Goal: Task Accomplishment & Management: Complete application form

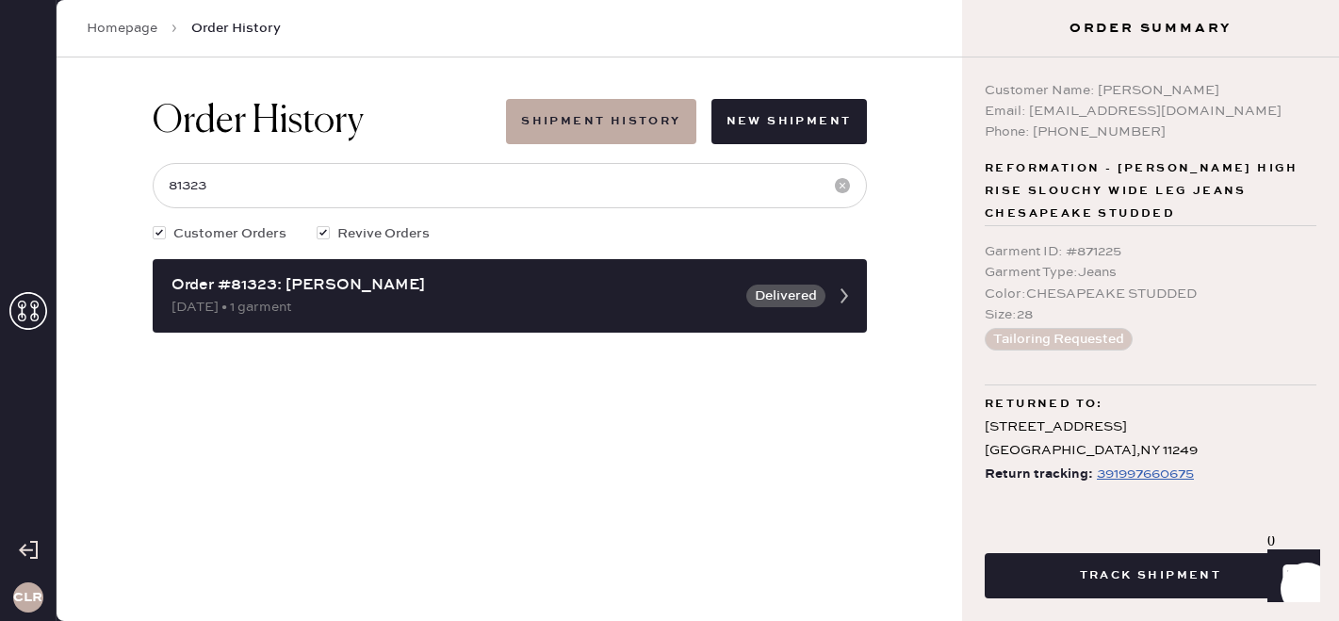
scroll to position [1, 0]
click at [36, 309] on icon at bounding box center [28, 311] width 38 height 38
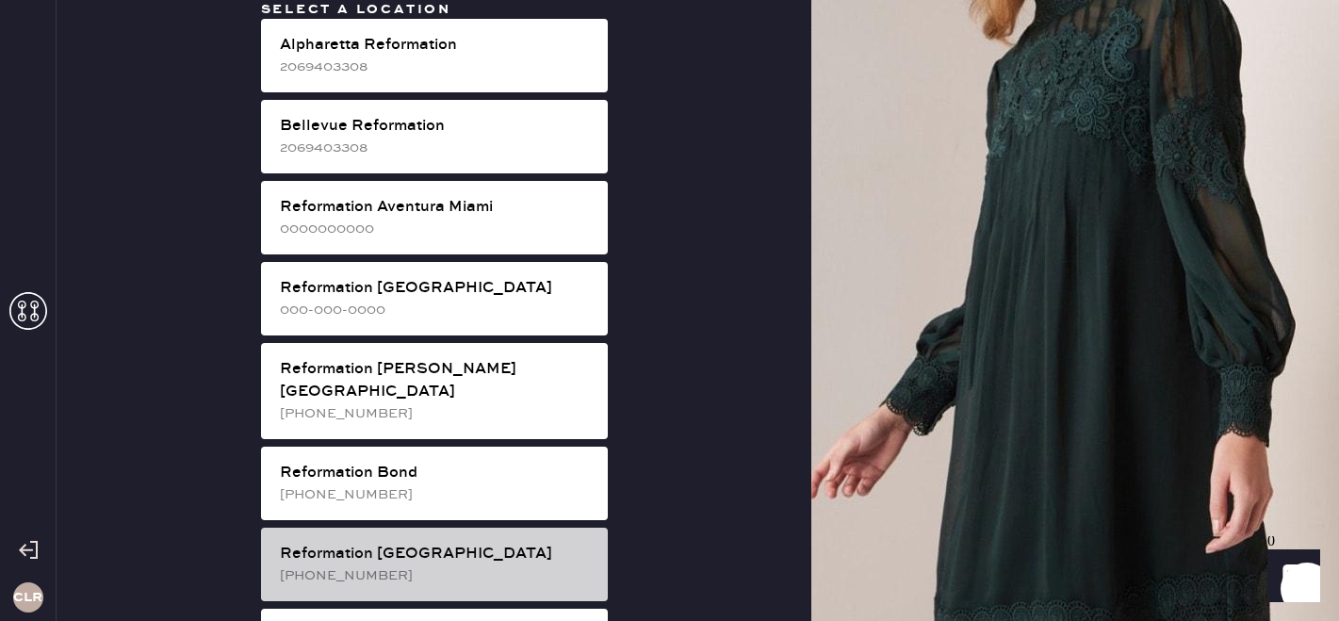
click at [414, 543] on div "Reformation [GEOGRAPHIC_DATA]" at bounding box center [436, 554] width 313 height 23
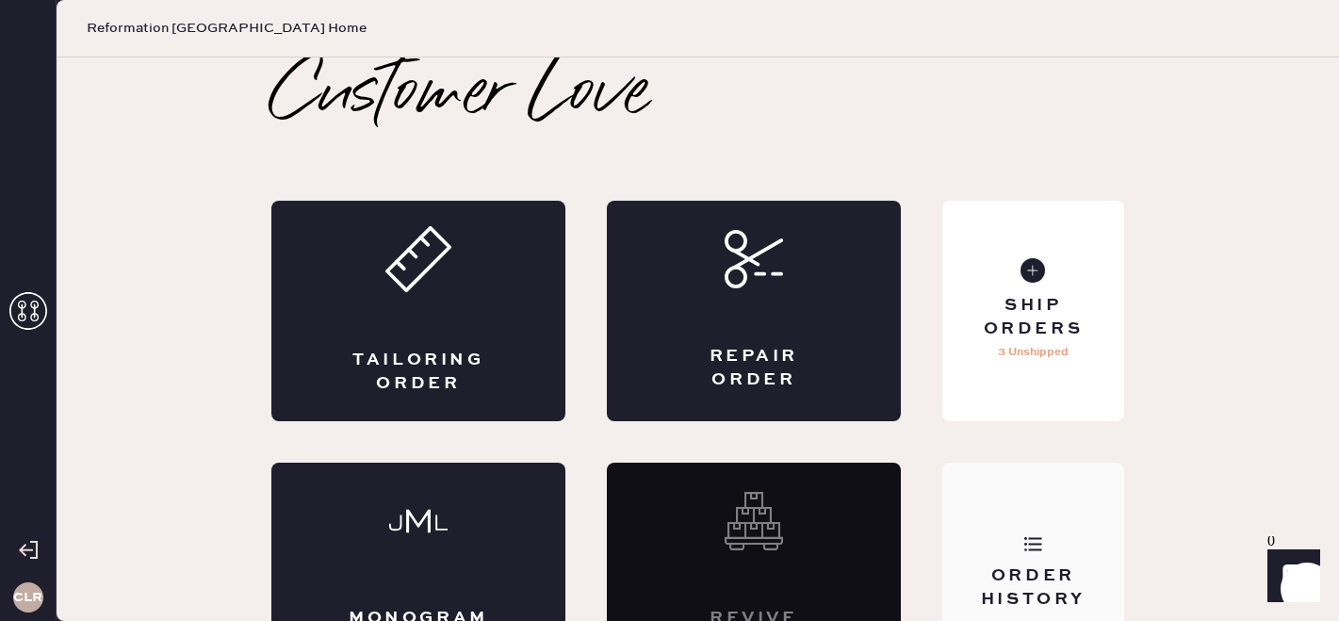
click at [1045, 497] on div "Order History" at bounding box center [1033, 573] width 182 height 220
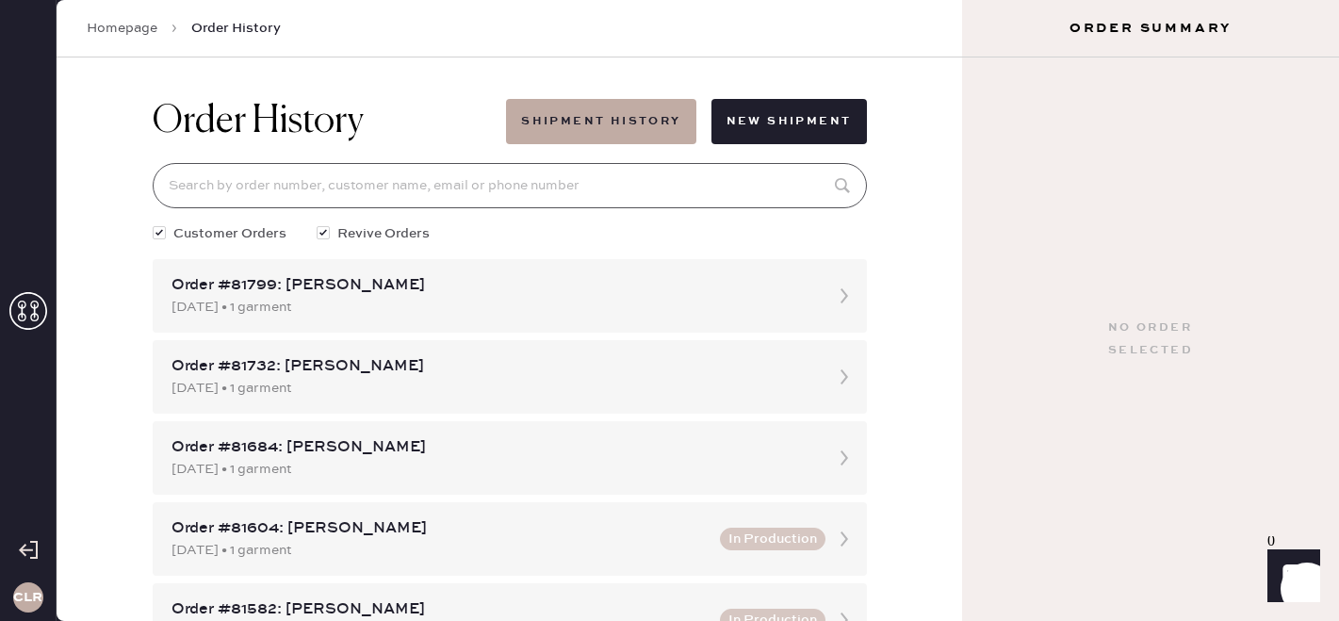
click at [389, 192] on input at bounding box center [510, 185] width 714 height 45
paste input "81554"
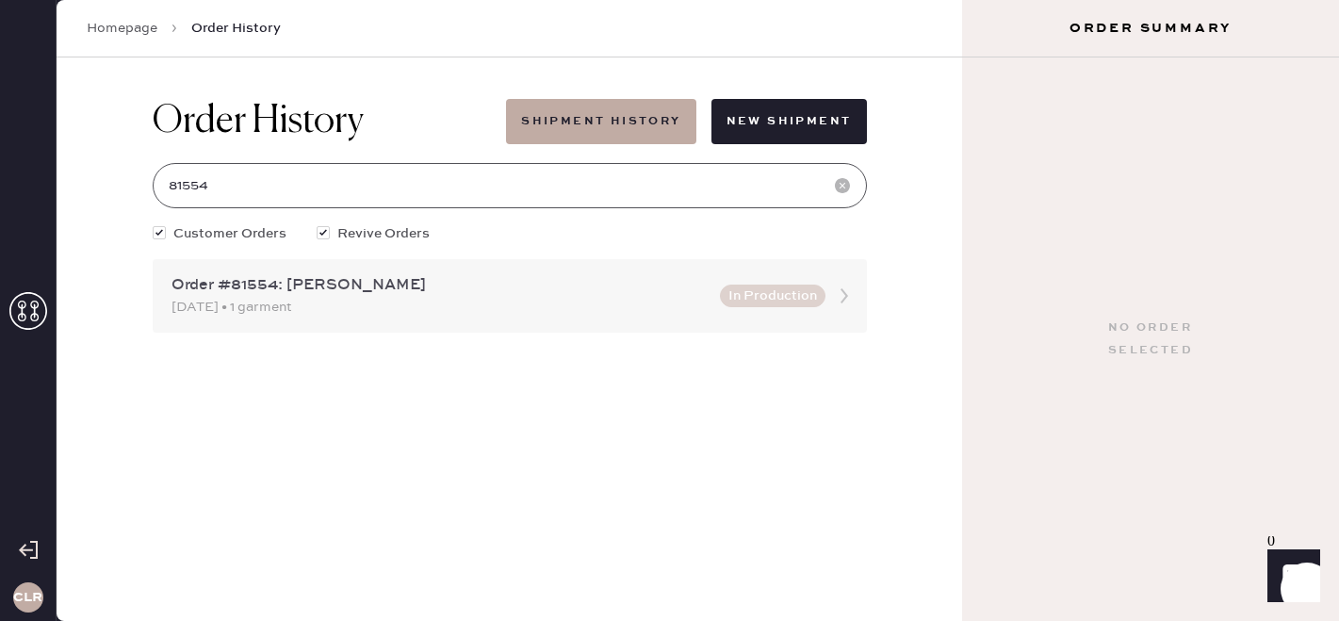
type input "81554"
click at [358, 289] on div "Order #81554: [PERSON_NAME]" at bounding box center [439, 285] width 537 height 23
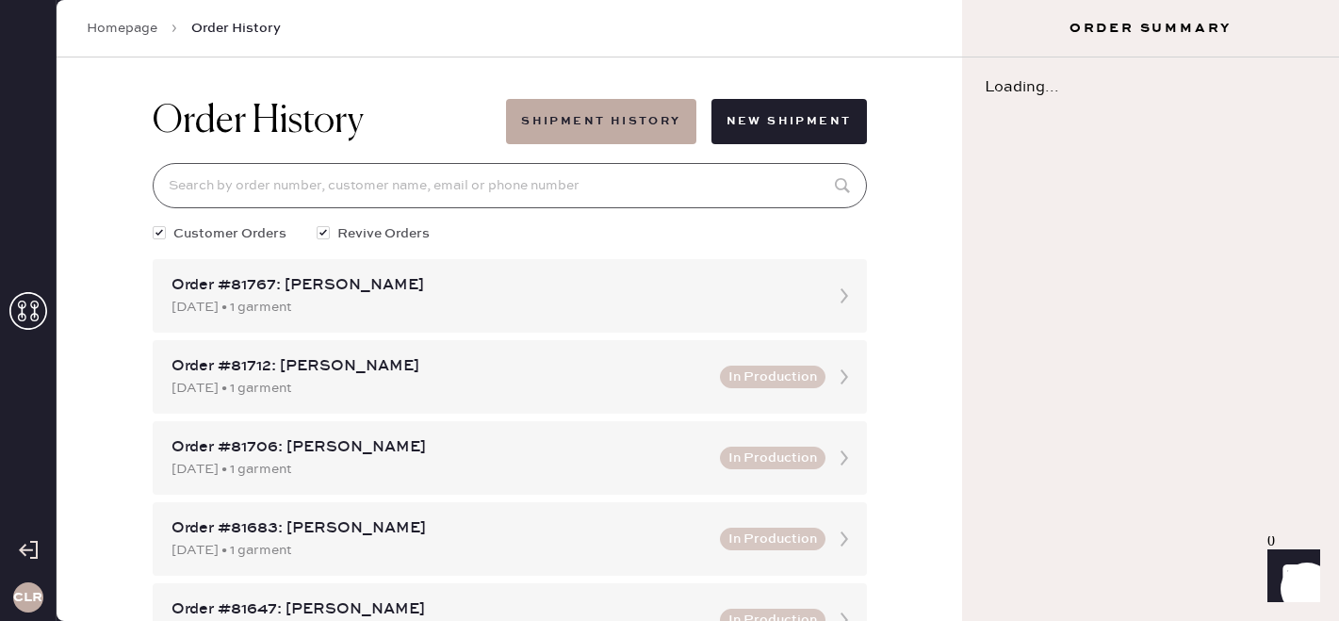
click at [352, 167] on input at bounding box center [510, 185] width 714 height 45
paste input "81554"
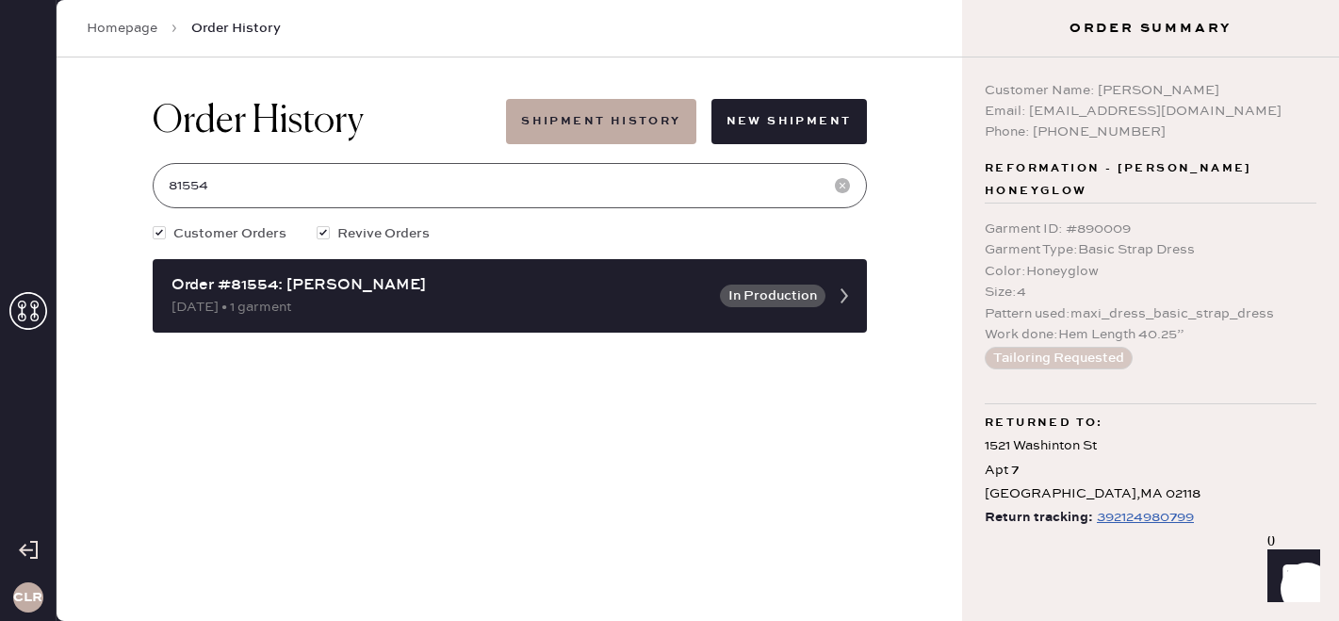
type input "81554"
click at [1106, 519] on div "392124980799" at bounding box center [1145, 517] width 97 height 23
click at [22, 318] on icon at bounding box center [28, 311] width 38 height 38
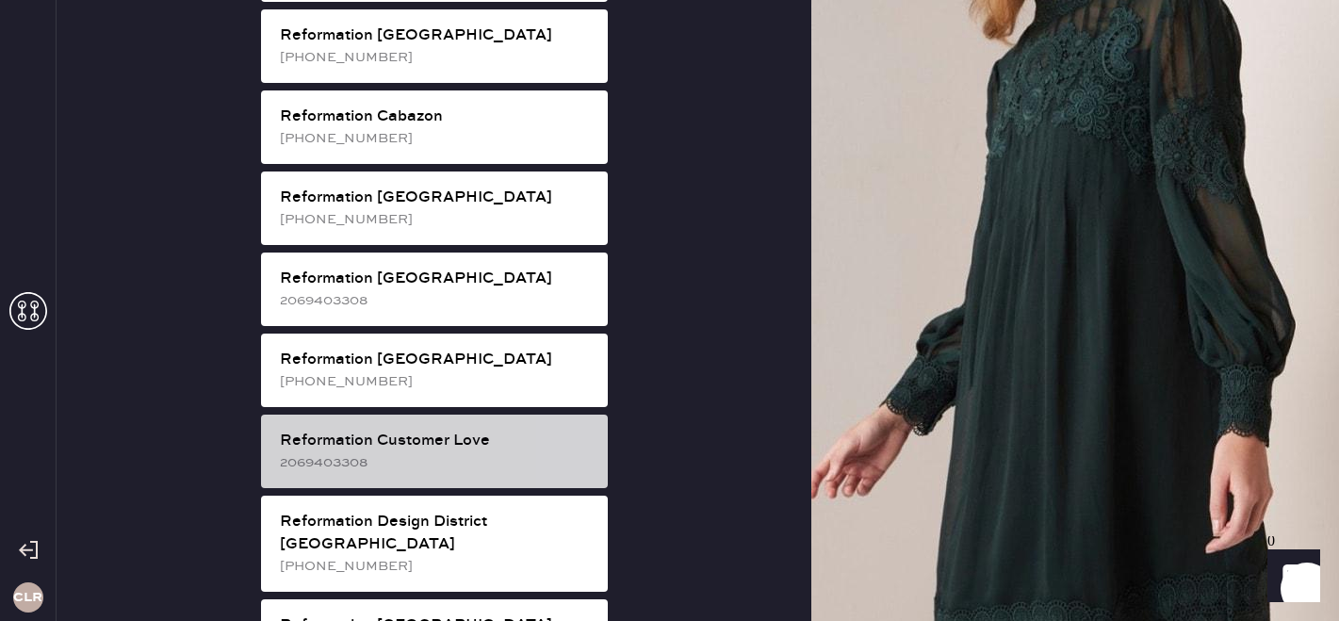
scroll to position [600, 0]
click at [445, 451] on div "2069403308" at bounding box center [436, 461] width 313 height 21
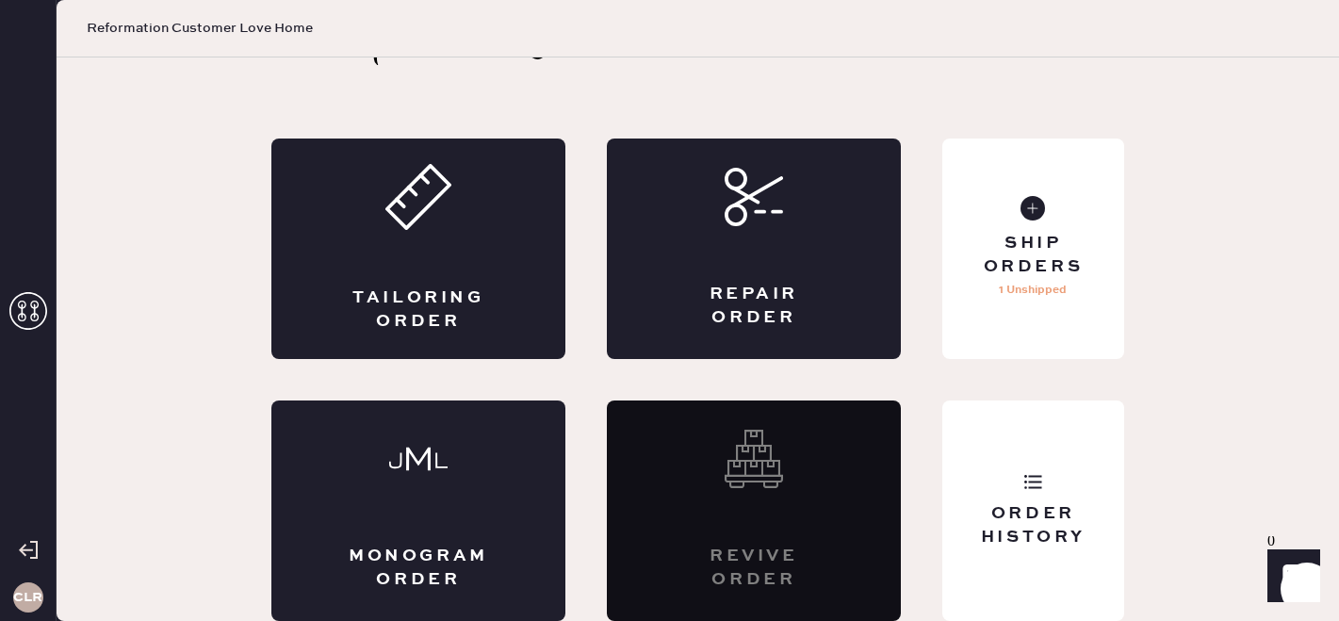
scroll to position [62, 0]
click at [713, 253] on div "Repair Order" at bounding box center [754, 249] width 294 height 220
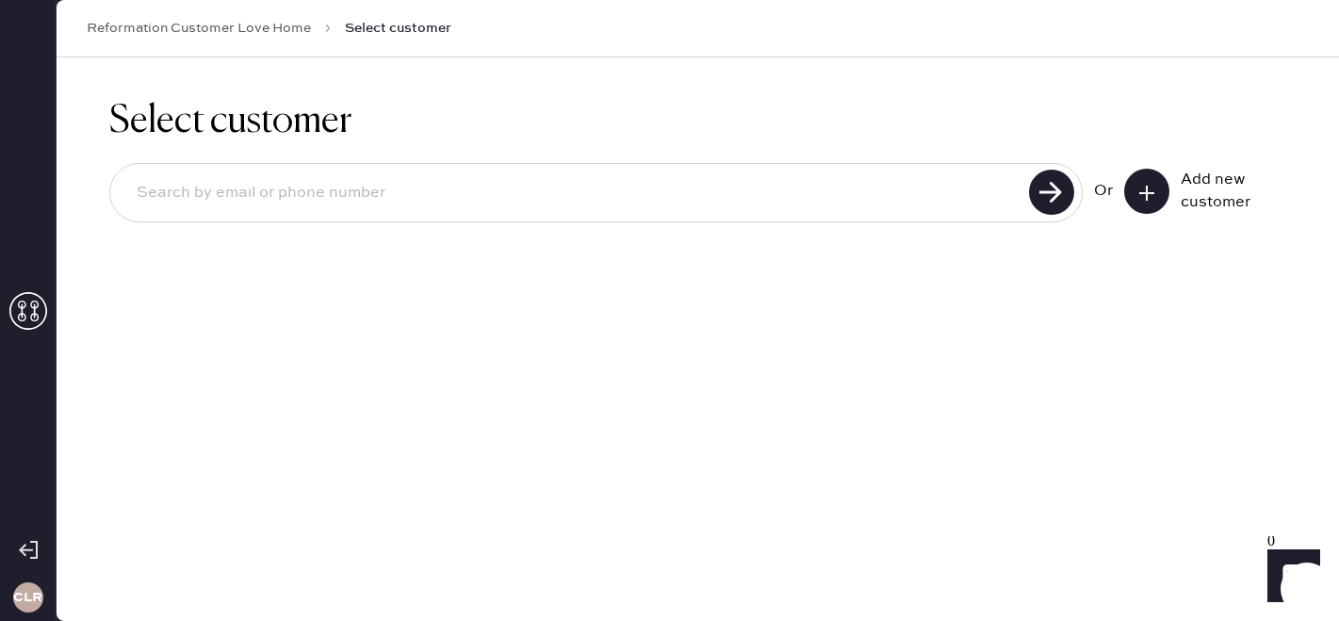
click at [431, 192] on input at bounding box center [573, 192] width 902 height 43
paste input "[EMAIL_ADDRESS][DOMAIN_NAME]"
type input "[EMAIL_ADDRESS][DOMAIN_NAME]"
click at [1064, 187] on use at bounding box center [1051, 192] width 45 height 45
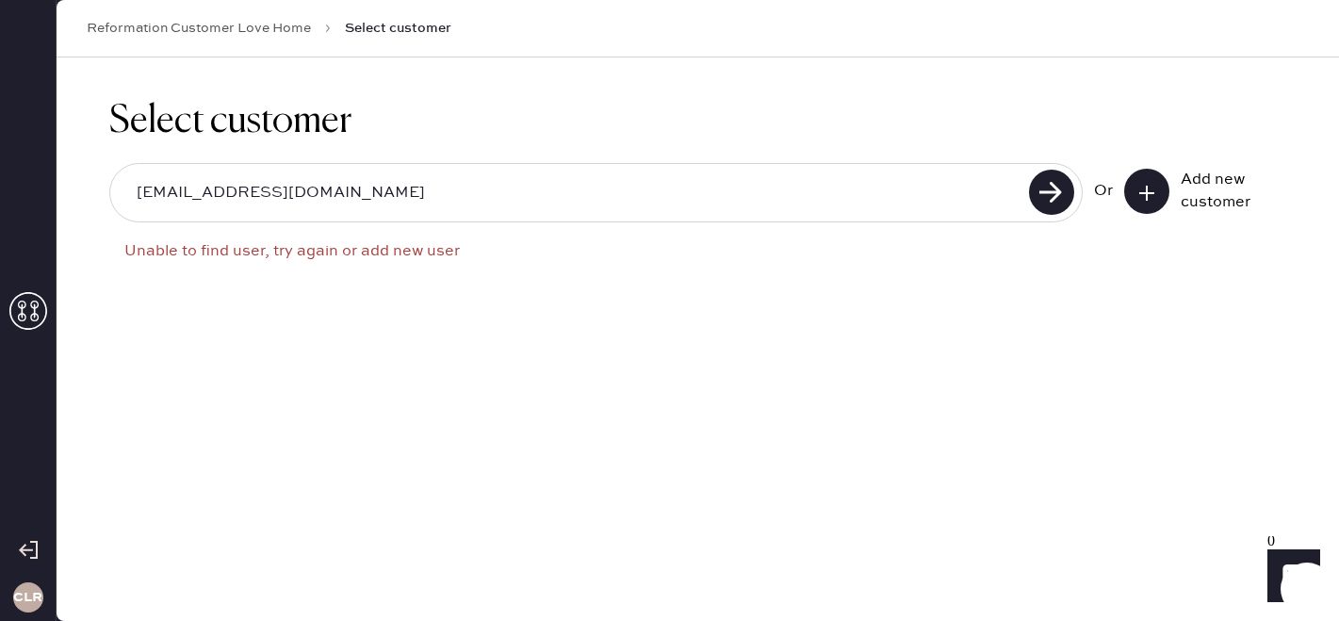
click at [1136, 194] on button at bounding box center [1146, 191] width 45 height 45
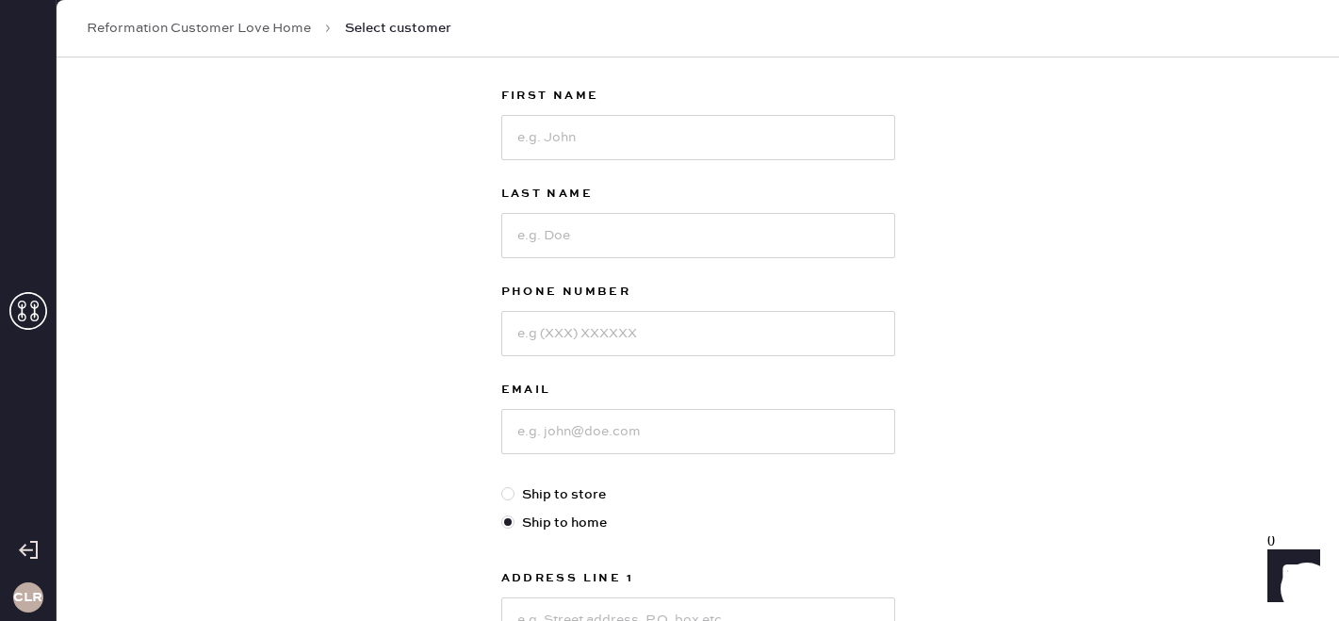
scroll to position [104, 0]
click at [541, 431] on input at bounding box center [698, 428] width 394 height 45
paste input "[EMAIL_ADDRESS][DOMAIN_NAME]"
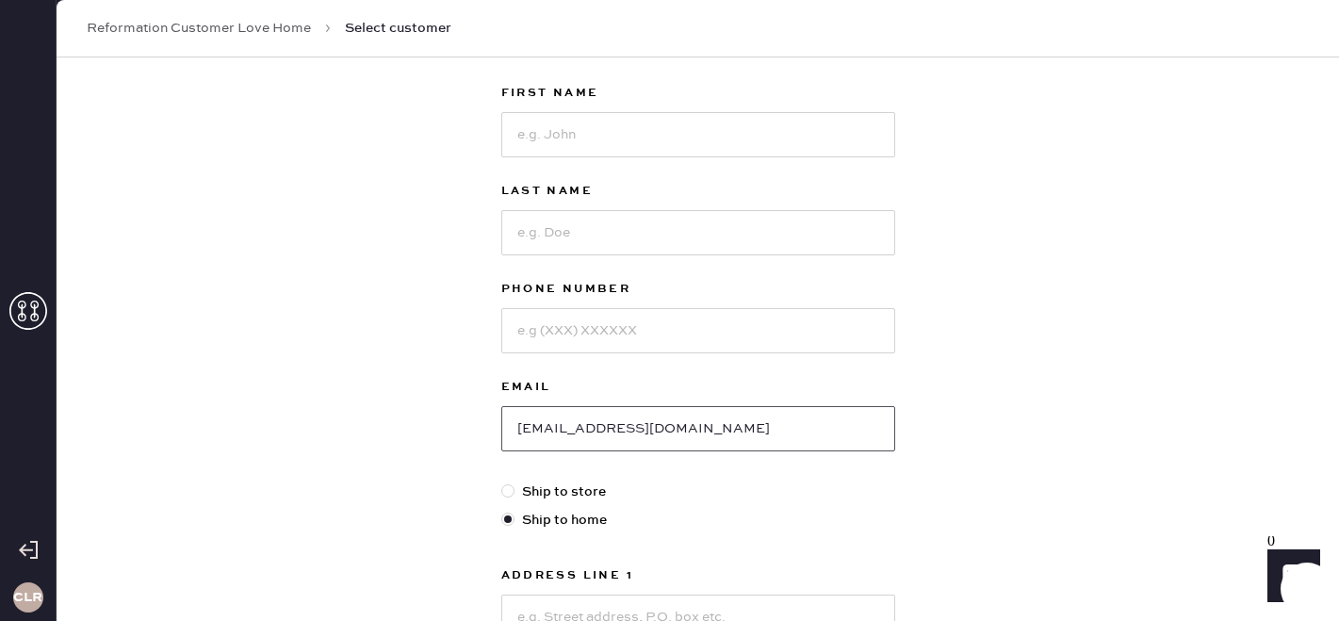
type input "[EMAIL_ADDRESS][DOMAIN_NAME]"
click at [528, 132] on input at bounding box center [698, 134] width 394 height 45
paste input "[PERSON_NAME]"
click at [602, 137] on input "[PERSON_NAME]" at bounding box center [698, 134] width 394 height 45
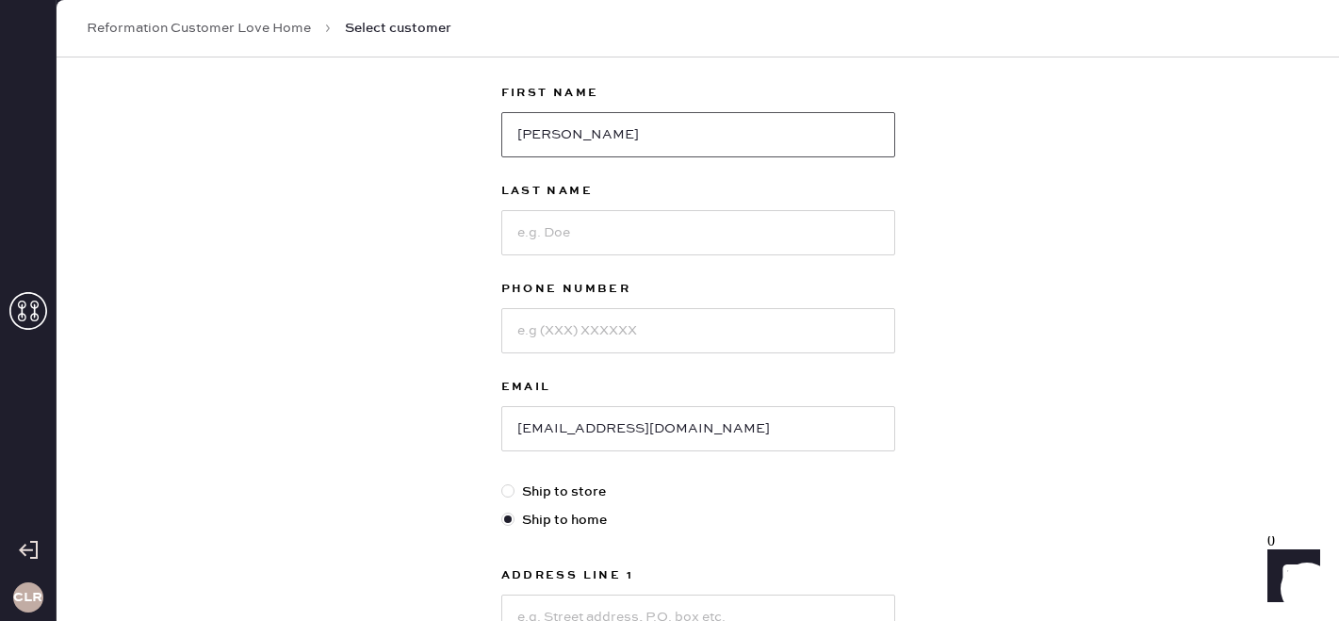
type input "[PERSON_NAME]"
click at [584, 212] on input at bounding box center [698, 232] width 394 height 45
paste input "[PERSON_NAME]"
type input "[PERSON_NAME]"
click at [530, 335] on input at bounding box center [698, 330] width 394 height 45
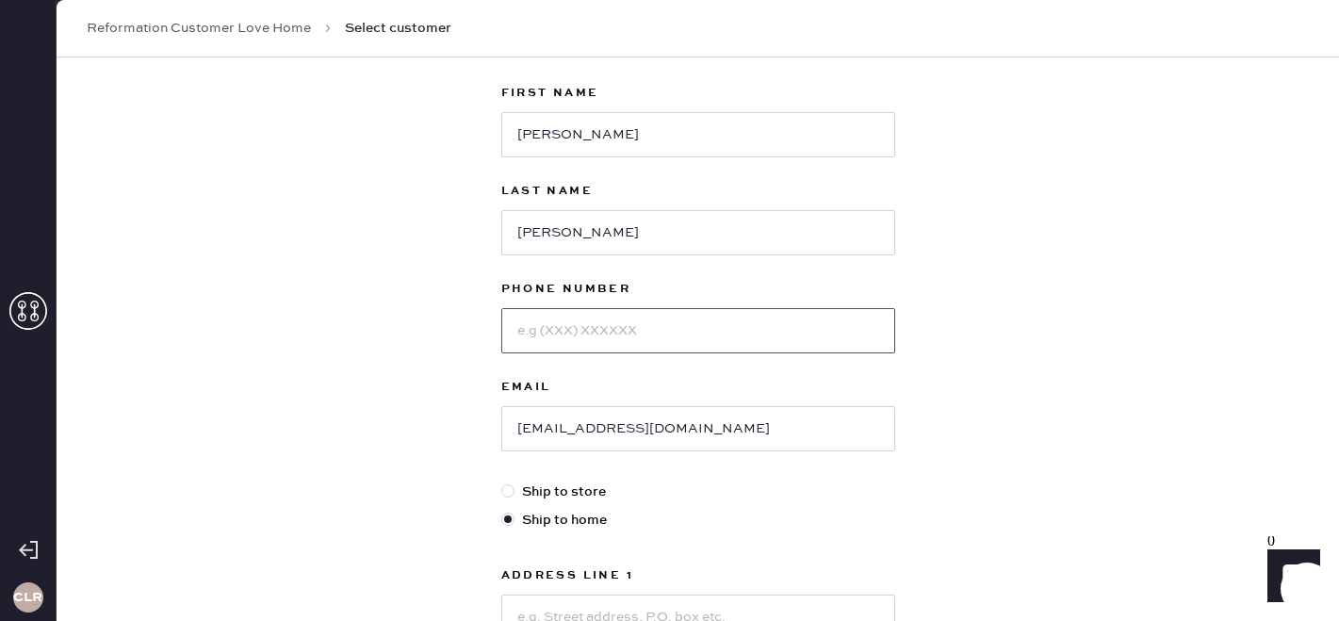
drag, startPoint x: 530, startPoint y: 335, endPoint x: 435, endPoint y: 110, distance: 244.1
click at [518, 272] on div "First Name [PERSON_NAME] Last Name [PERSON_NAME] Phone Number Email [EMAIL_ADDR…" at bounding box center [698, 542] width 394 height 920
click at [586, 327] on input at bounding box center [698, 330] width 394 height 45
paste input "[PHONE_NUMBER]"
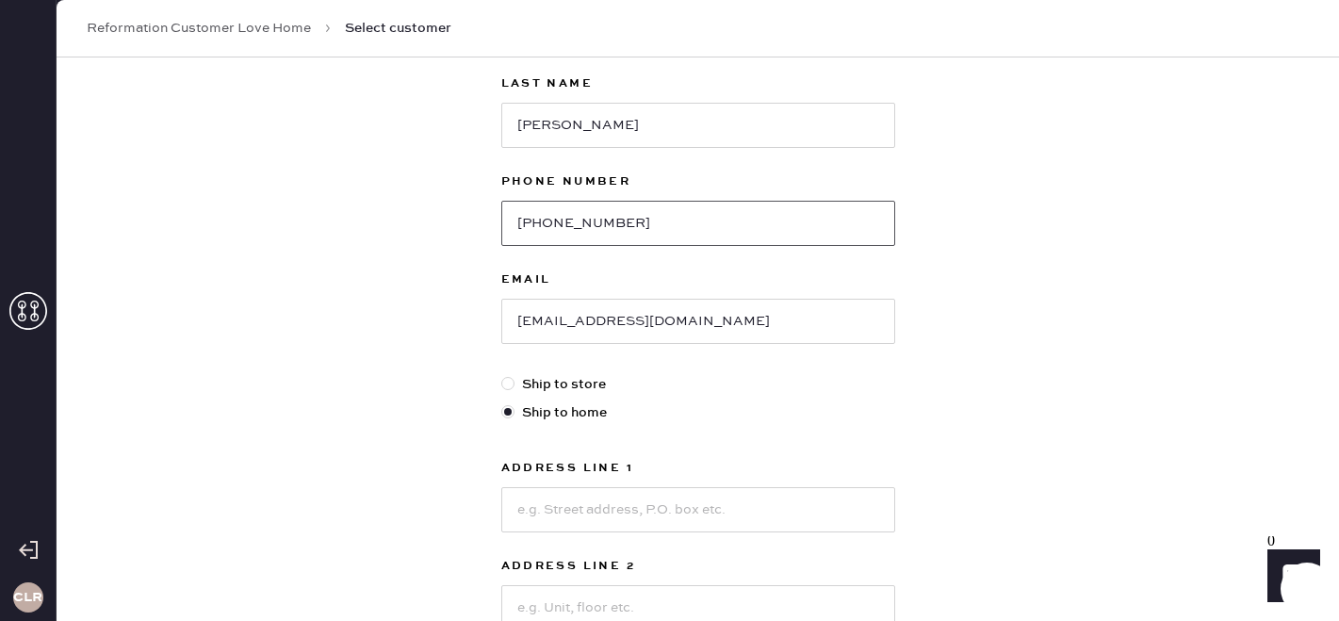
type input "[PHONE_NUMBER]"
click at [596, 514] on input at bounding box center [698, 509] width 394 height 45
paste input "[STREET_ADDRESS]"
type input "[STREET_ADDRESS]"
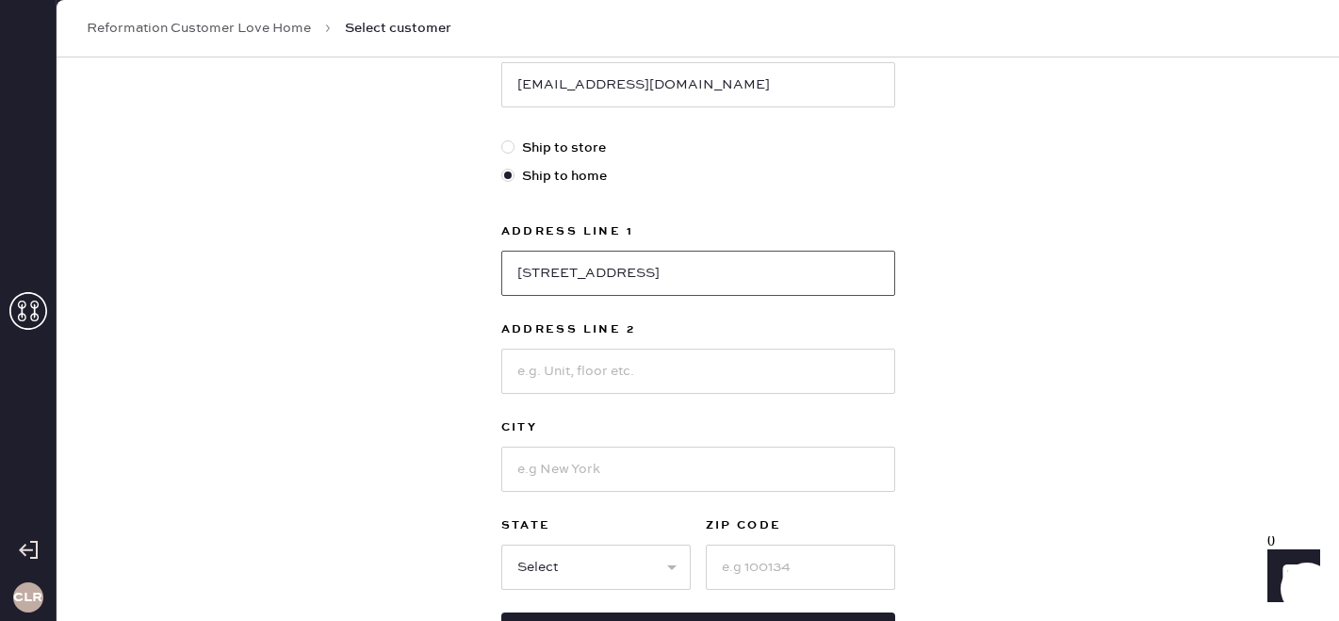
scroll to position [448, 0]
click at [759, 562] on input at bounding box center [800, 566] width 189 height 45
paste input "27713"
type input "27713"
click at [551, 474] on input at bounding box center [698, 468] width 394 height 45
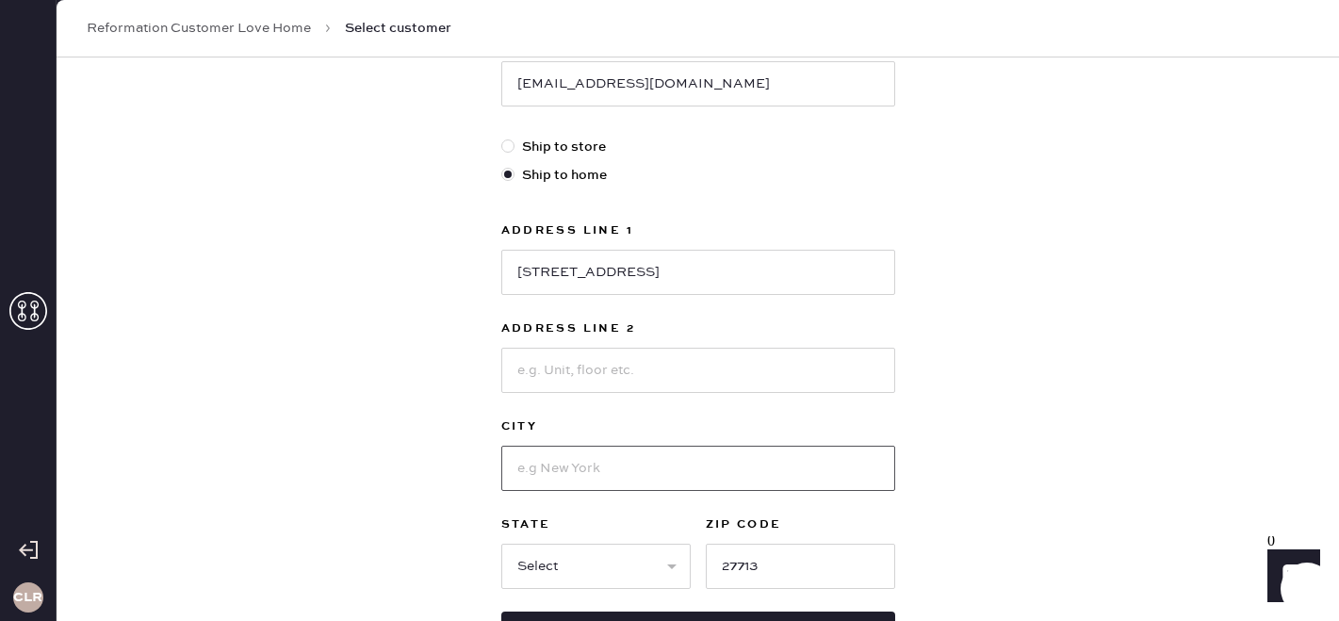
paste input "[GEOGRAPHIC_DATA]"
type input "[GEOGRAPHIC_DATA]"
click at [557, 571] on select "Select AK AL AR AZ CA CO CT [GEOGRAPHIC_DATA] DE FL [GEOGRAPHIC_DATA] HI [GEOGR…" at bounding box center [595, 566] width 189 height 45
select select "NC"
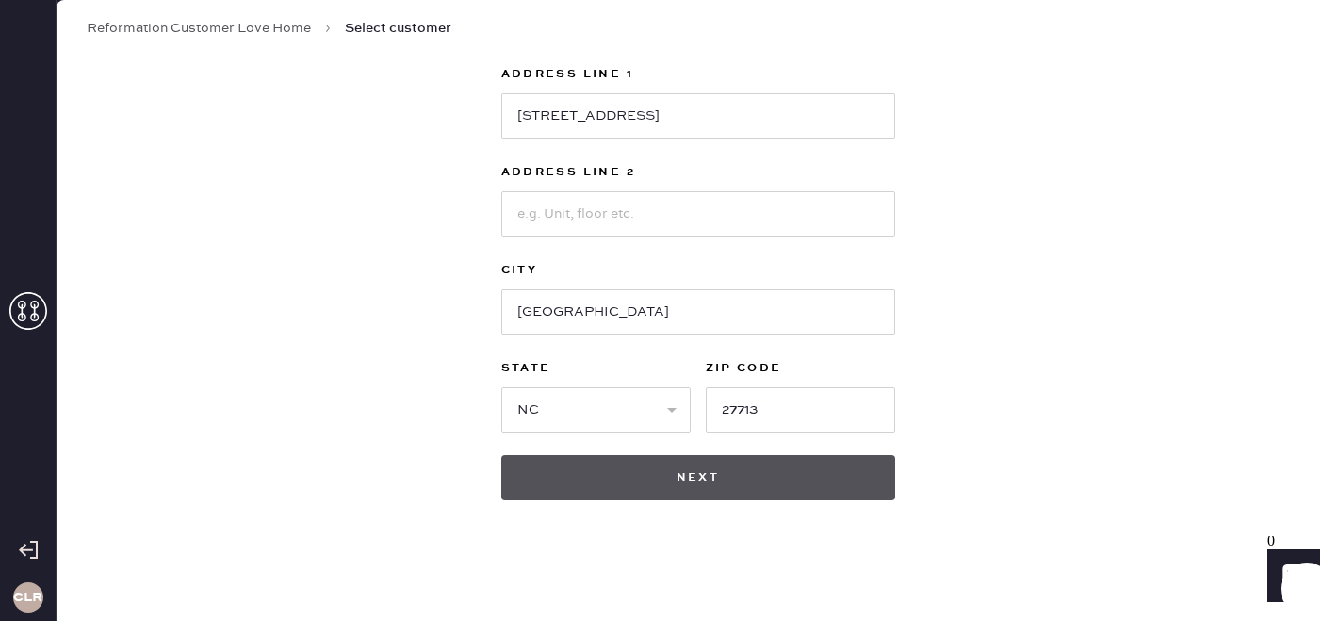
click at [627, 470] on button "Next" at bounding box center [698, 477] width 394 height 45
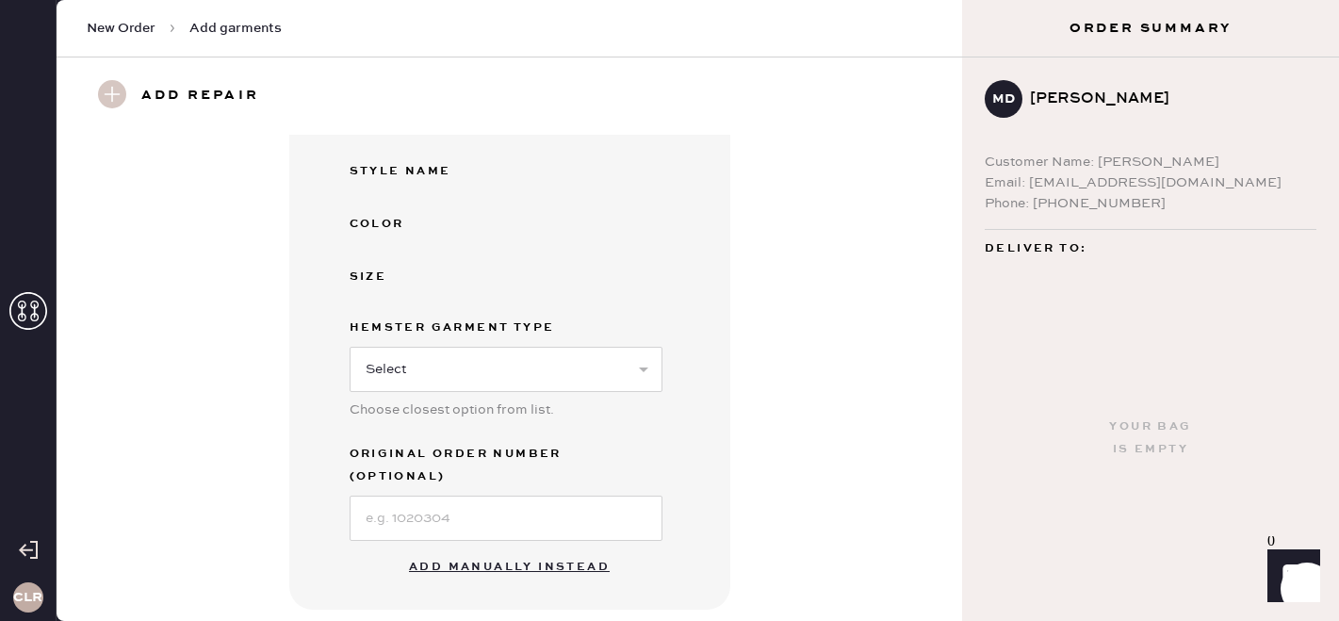
click at [435, 549] on button "Add manually instead" at bounding box center [509, 567] width 223 height 38
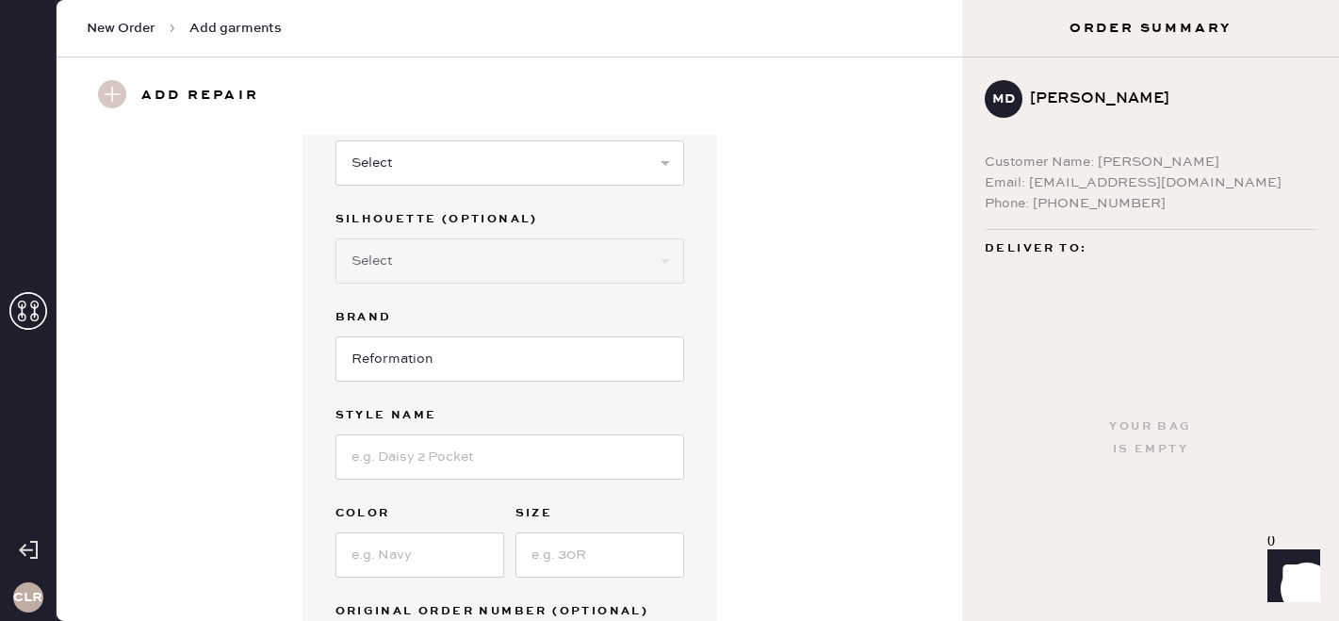
scroll to position [94, 0]
click at [399, 451] on input at bounding box center [509, 455] width 349 height 45
paste input "Balia Linen Dress"
type input "Balia Linen Dress"
click at [449, 169] on select "Select Basic Skirt Jeans Leggings Pants Shorts Basic Sleeved Dress Basic Sleeve…" at bounding box center [509, 161] width 349 height 45
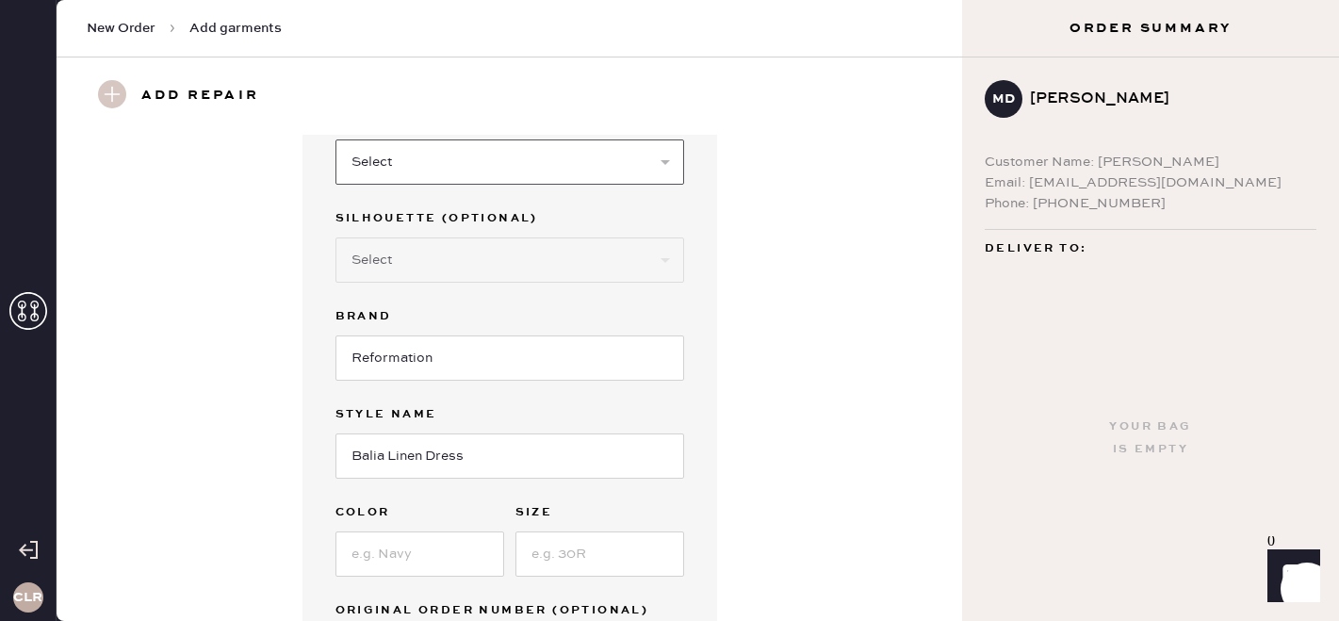
select select "6"
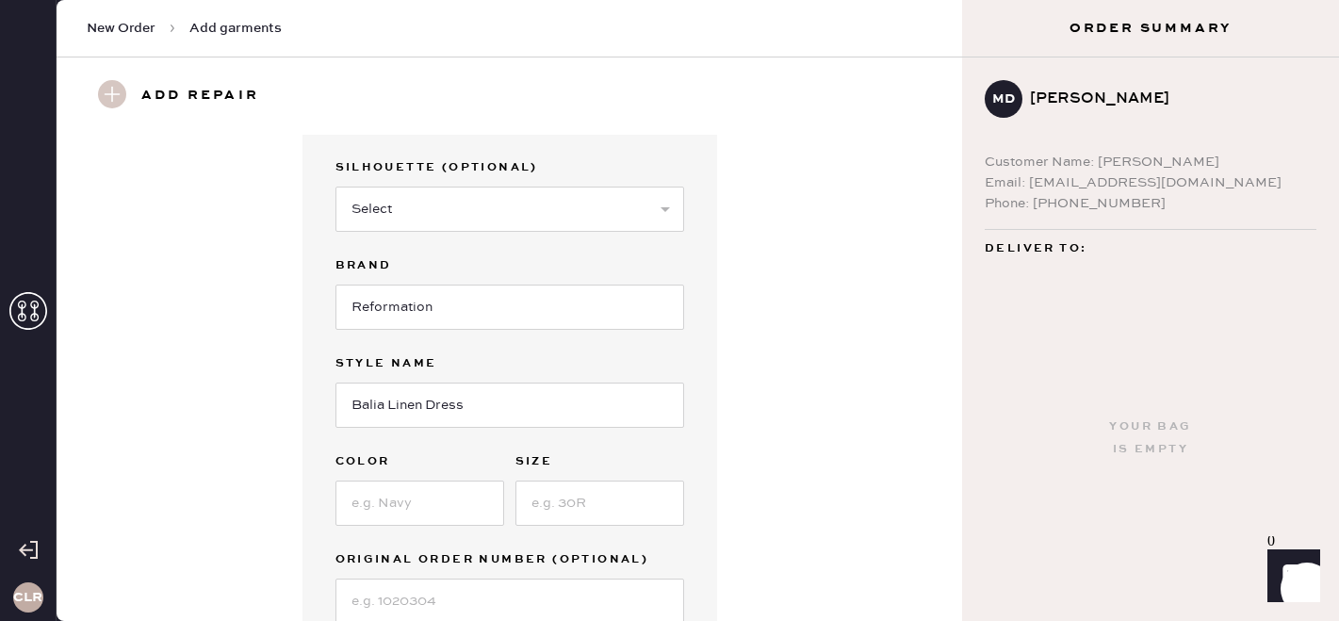
scroll to position [146, 0]
click at [440, 496] on input at bounding box center [419, 502] width 169 height 45
type input "White"
click at [560, 504] on input at bounding box center [599, 502] width 169 height 45
type input "2"
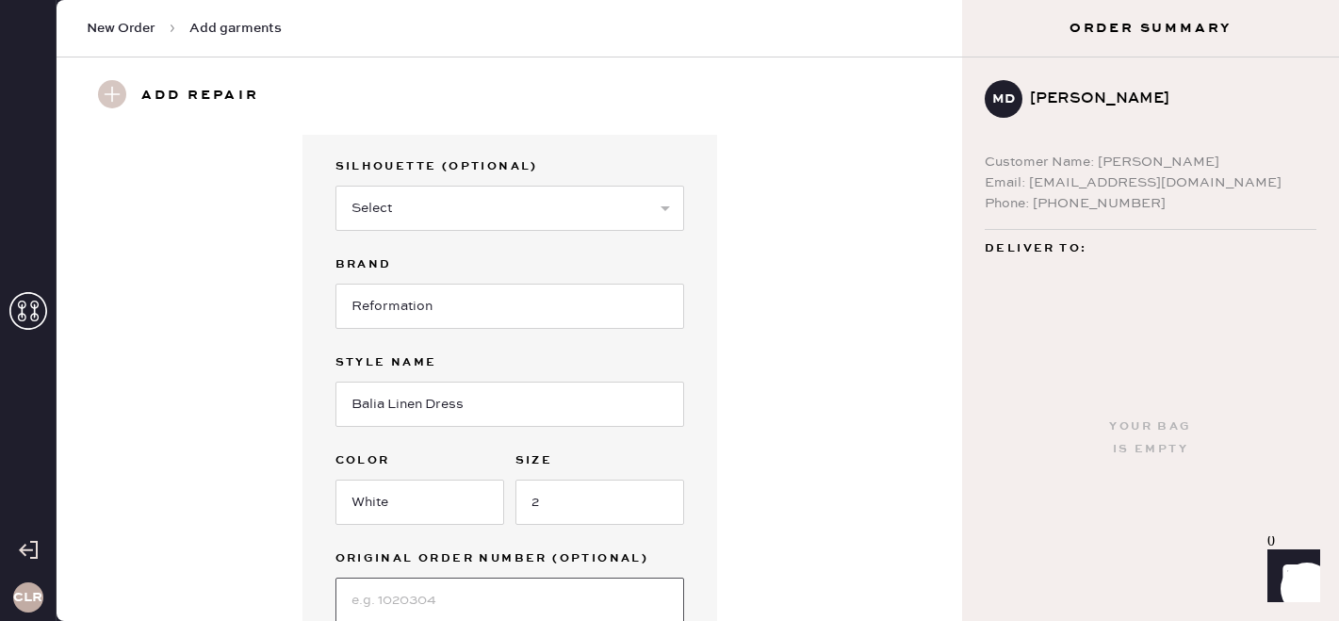
click at [414, 601] on input at bounding box center [509, 600] width 349 height 45
paste input "S14781114"
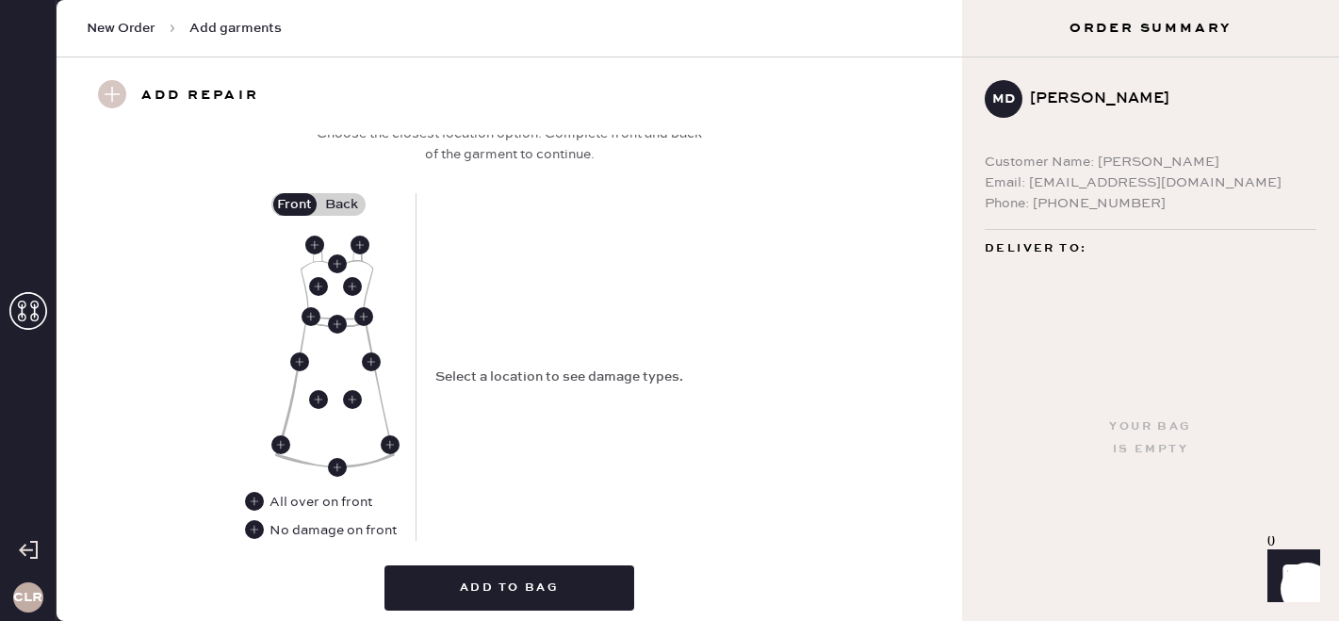
scroll to position [826, 0]
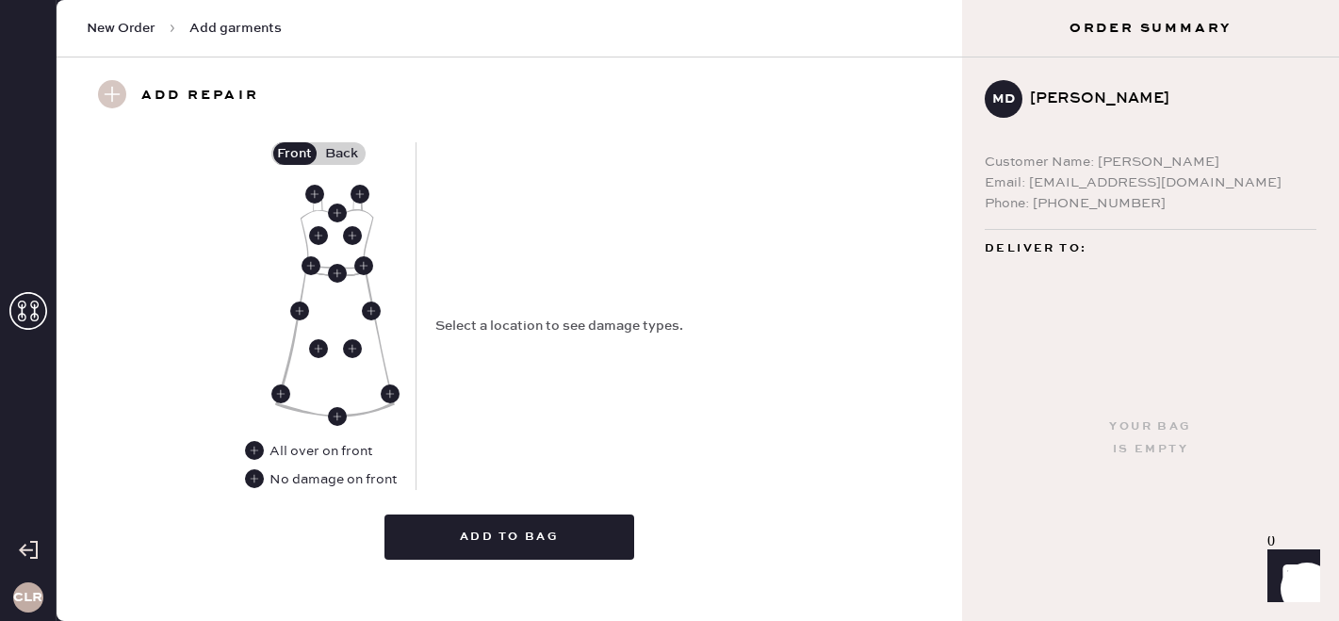
type input "S14781114"
click at [360, 197] on use at bounding box center [360, 194] width 19 height 19
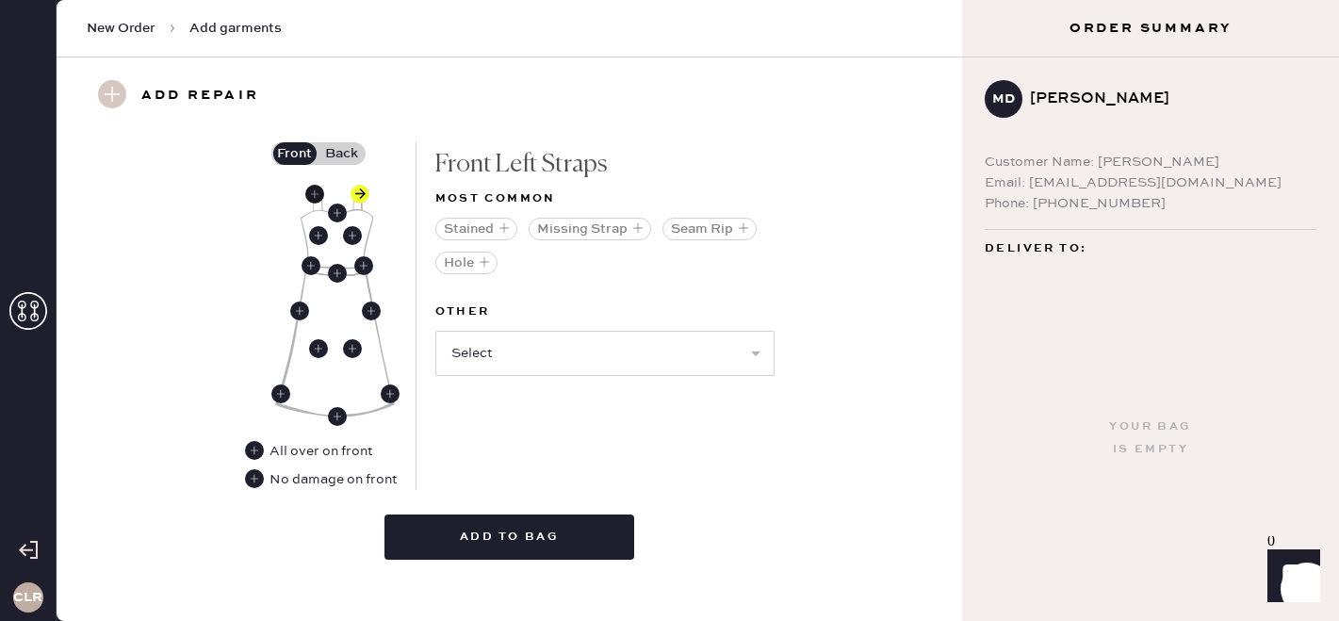
click at [318, 195] on use at bounding box center [314, 194] width 19 height 19
click at [582, 367] on select "Select Broken / Ripped Hem Broken Beads Broken Belt Loop Broken Button Broken C…" at bounding box center [604, 353] width 339 height 45
select select "1668"
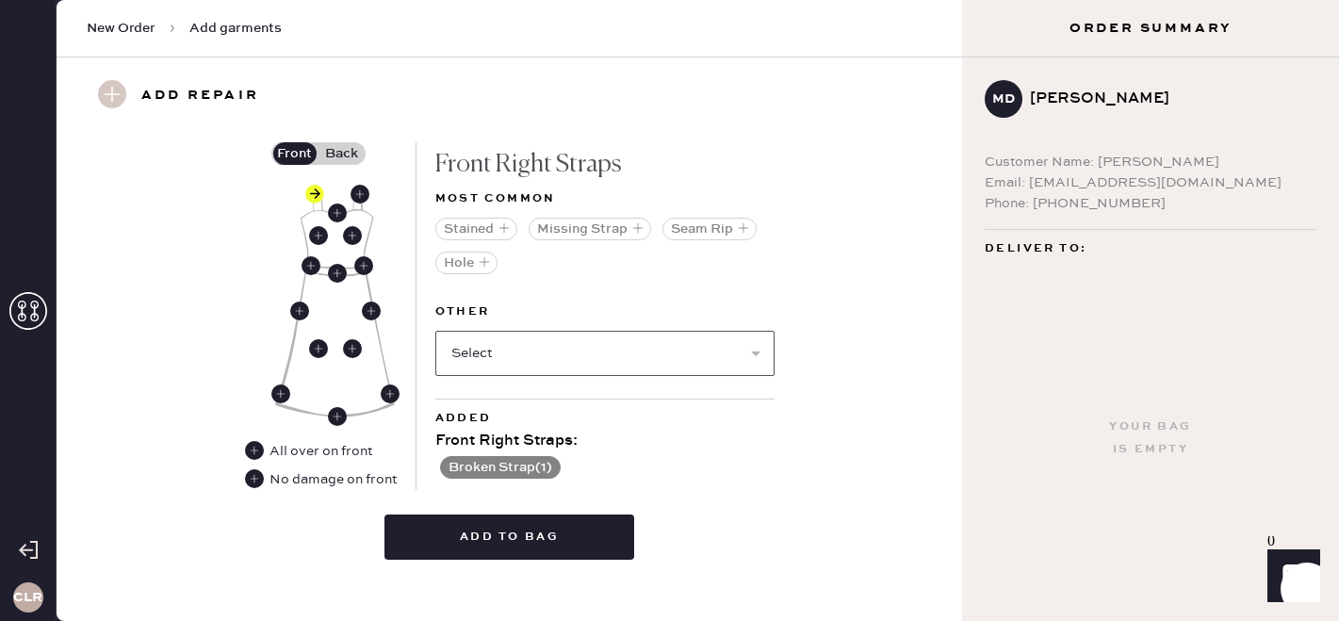
click at [591, 359] on select "Select Broken / Ripped Hem Broken Beads Broken Belt Loop Broken Button Broken C…" at bounding box center [604, 353] width 339 height 45
select select "1658"
select select
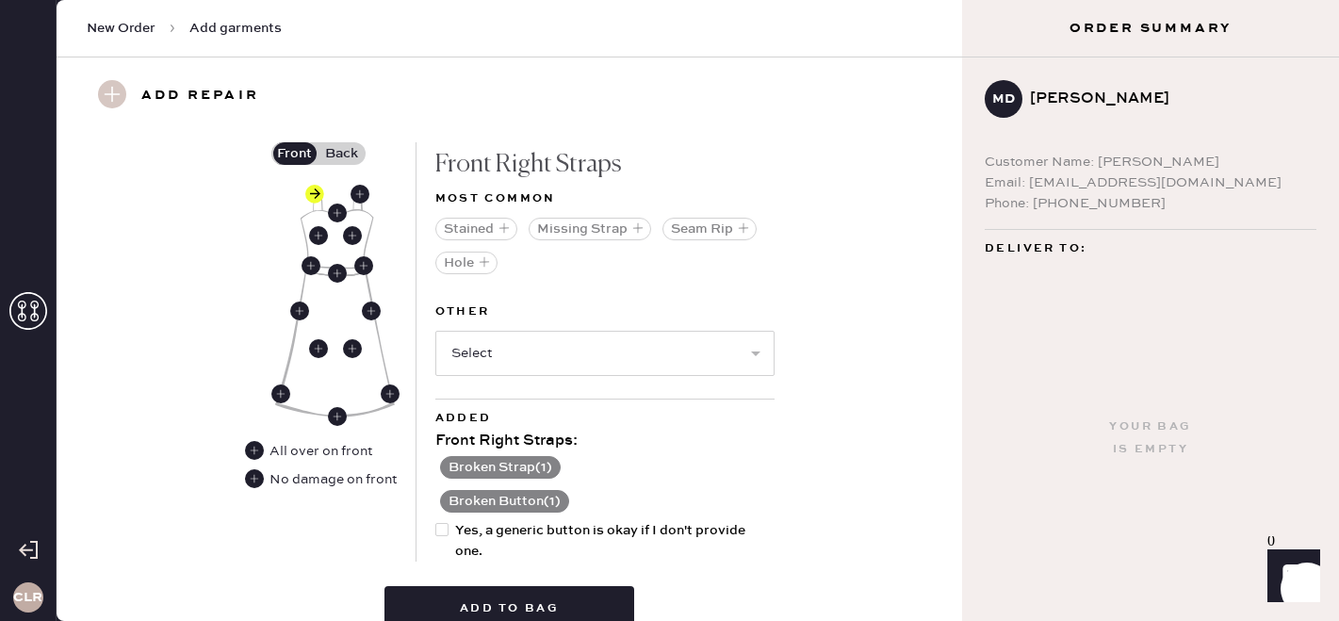
click at [340, 158] on label "Back" at bounding box center [341, 153] width 47 height 23
click at [342, 154] on input "Back" at bounding box center [342, 154] width 0 height 0
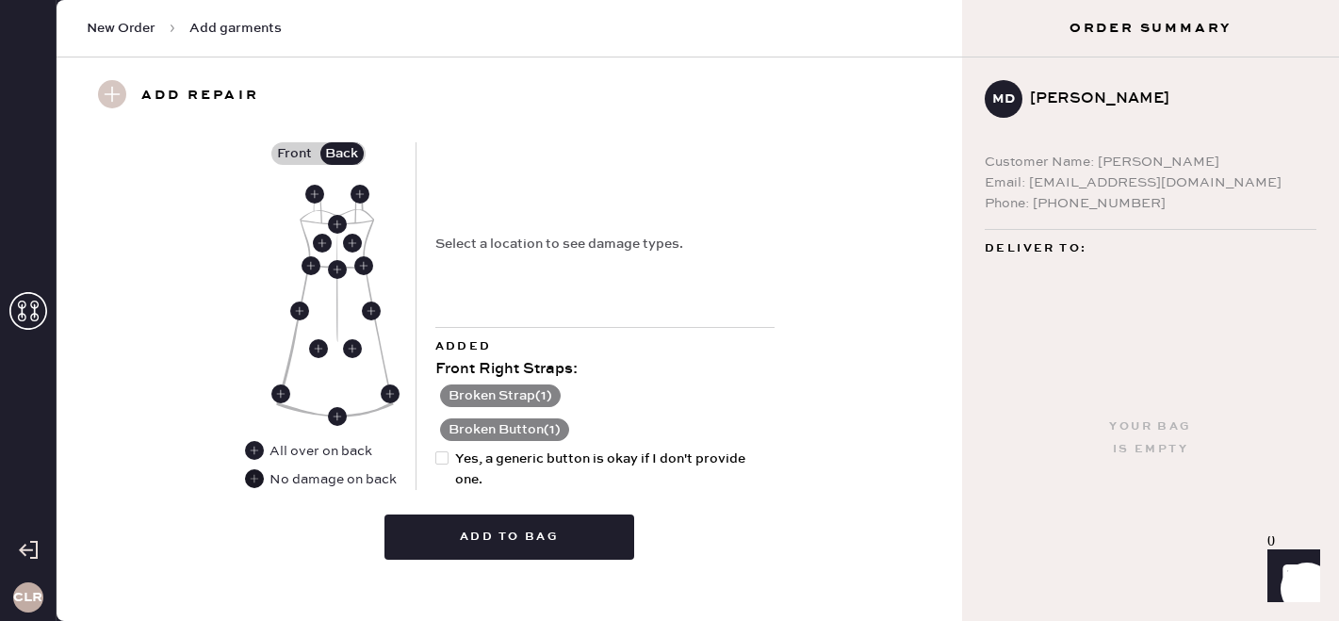
click at [251, 479] on use at bounding box center [254, 478] width 19 height 19
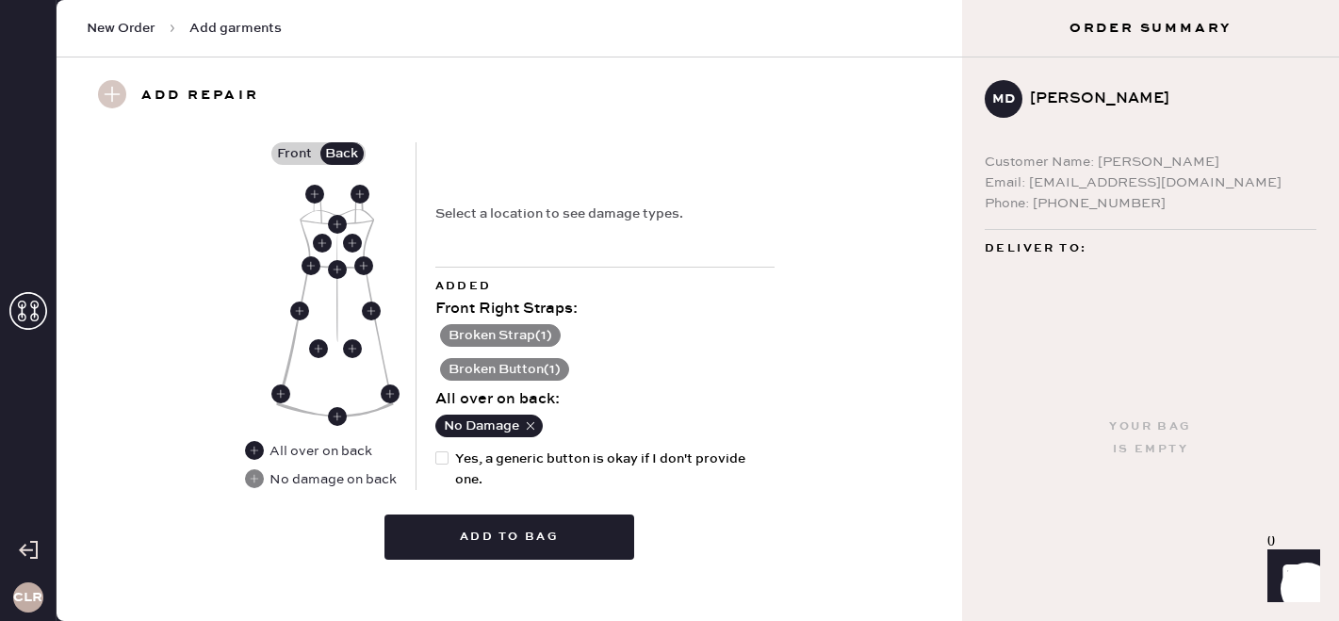
click at [446, 456] on div at bounding box center [441, 457] width 13 height 13
click at [436, 449] on input "Yes, a generic button is okay if I don't provide one." at bounding box center [435, 448] width 1 height 1
checkbox input "true"
click at [525, 370] on button "Broken Button ( 1 )" at bounding box center [504, 369] width 129 height 23
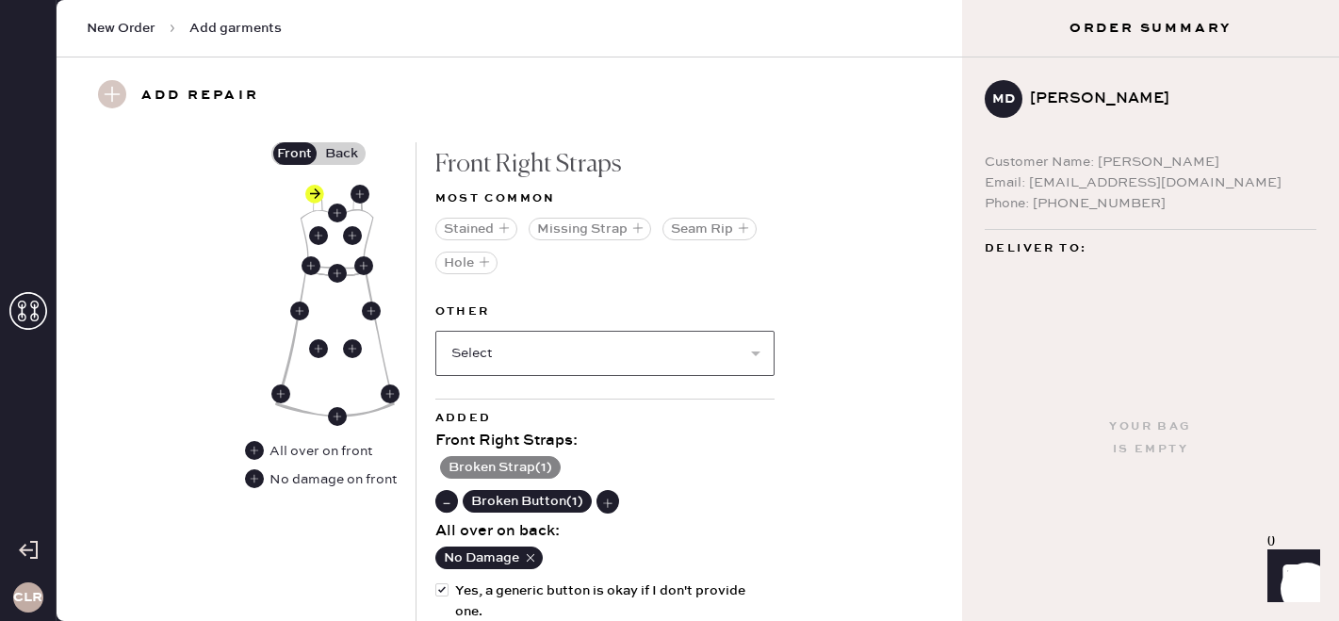
click at [540, 352] on select "Select Broken / Ripped Hem Broken Beads Broken Belt Loop Broken Cup Broken Elas…" at bounding box center [604, 353] width 339 height 45
click at [575, 358] on select "Select Broken / Ripped Hem Broken Beads Broken Belt Loop Broken Cup Broken Elas…" at bounding box center [604, 353] width 339 height 45
select select "2044"
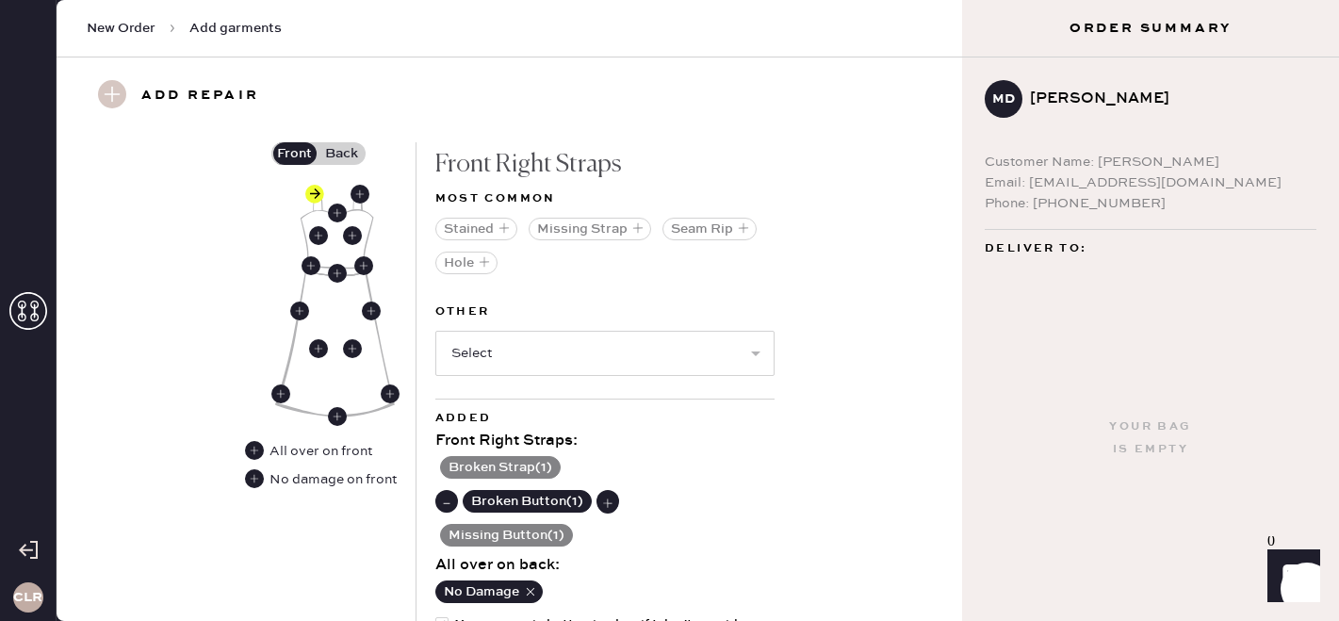
click at [447, 502] on use at bounding box center [445, 502] width 19 height 19
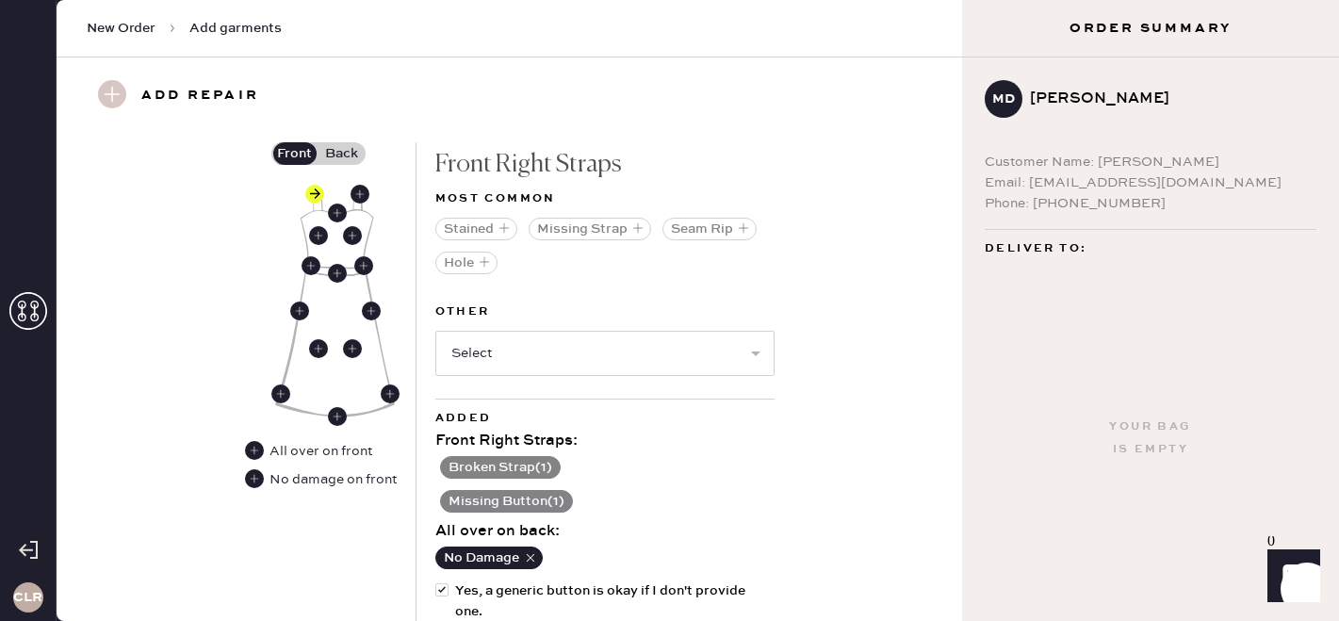
click at [492, 497] on button "Missing Button ( 1 )" at bounding box center [506, 501] width 133 height 23
click at [449, 496] on use at bounding box center [445, 502] width 19 height 19
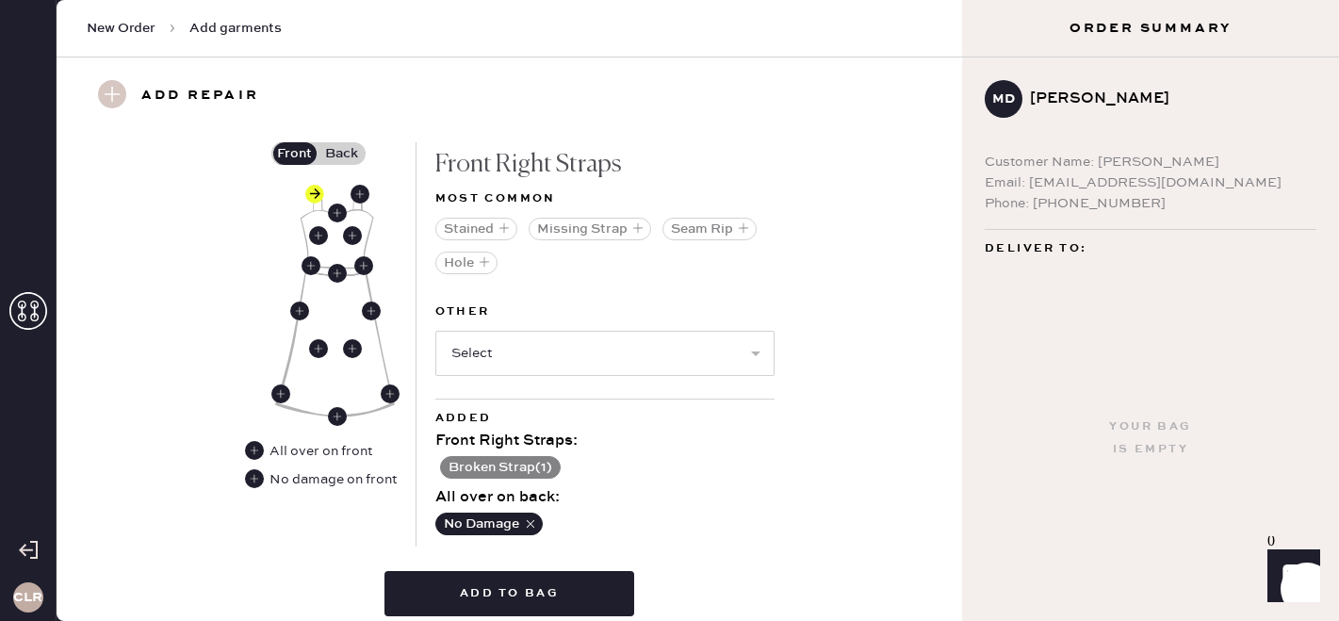
click at [560, 443] on div "Front Right Straps :" at bounding box center [604, 441] width 339 height 23
click at [552, 353] on select "Select Broken / Ripped Hem Broken Beads Broken Belt Loop Broken Button Broken C…" at bounding box center [604, 353] width 339 height 45
select select "1658"
select select
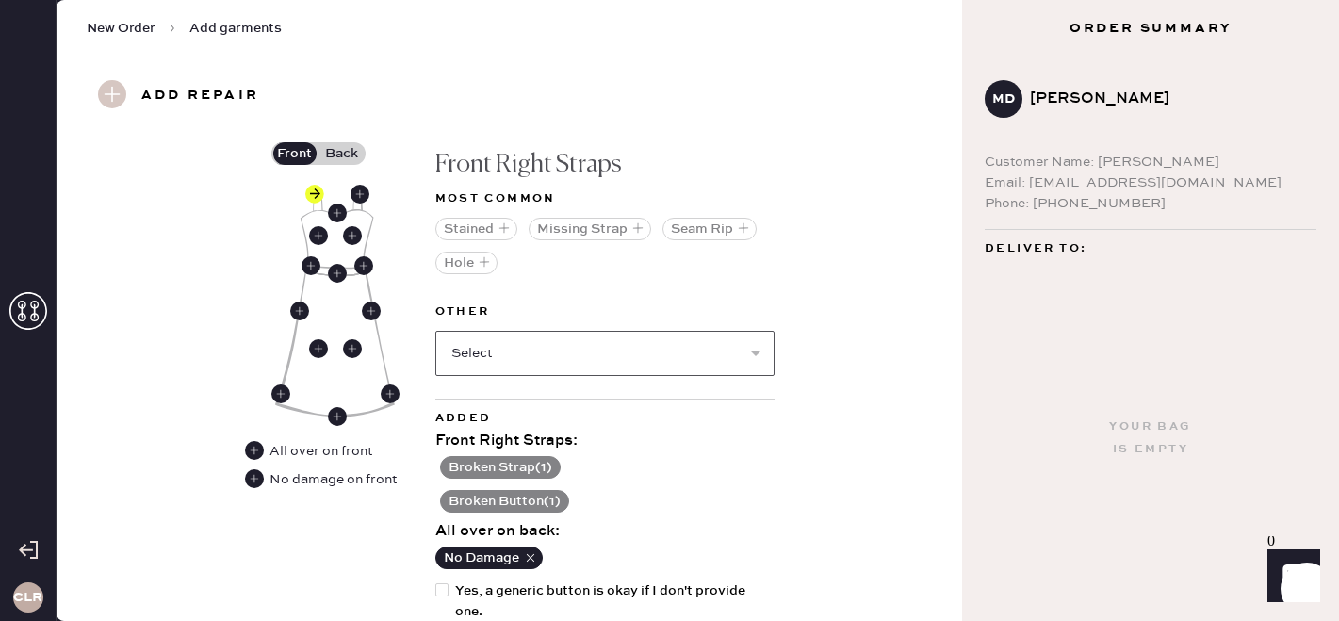
scroll to position [841, 0]
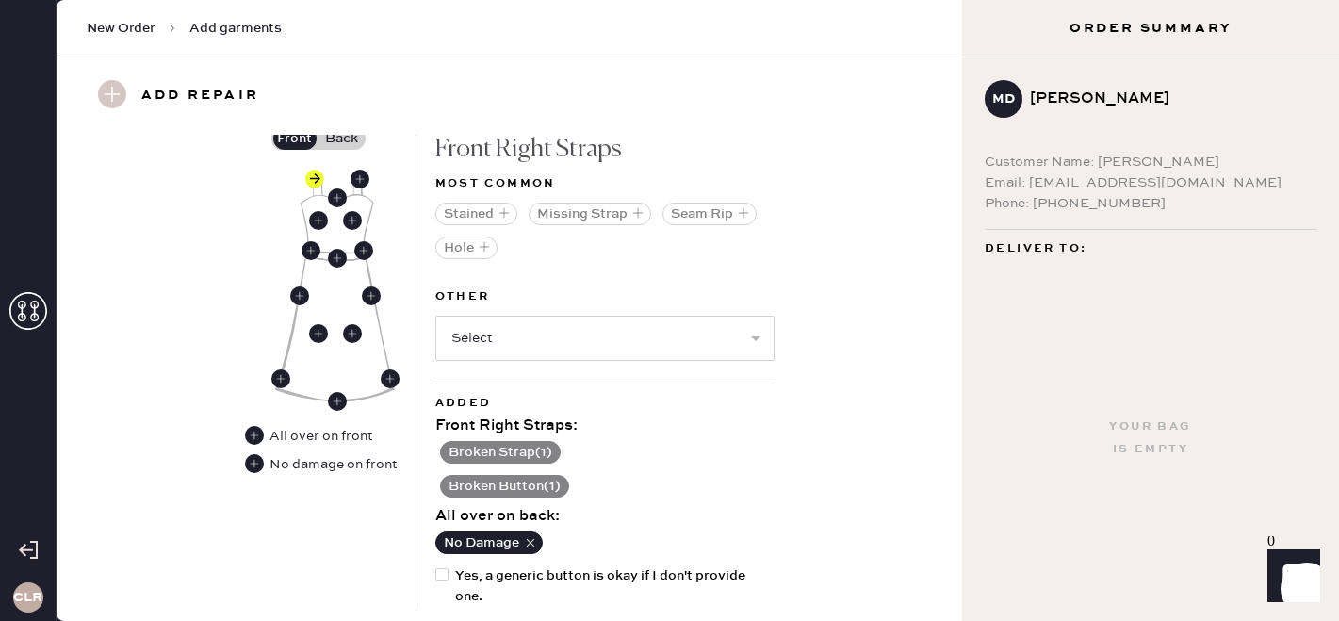
click at [447, 576] on div at bounding box center [441, 574] width 13 height 13
click at [436, 566] on input "Yes, a generic button is okay if I don't provide one." at bounding box center [435, 565] width 1 height 1
checkbox input "true"
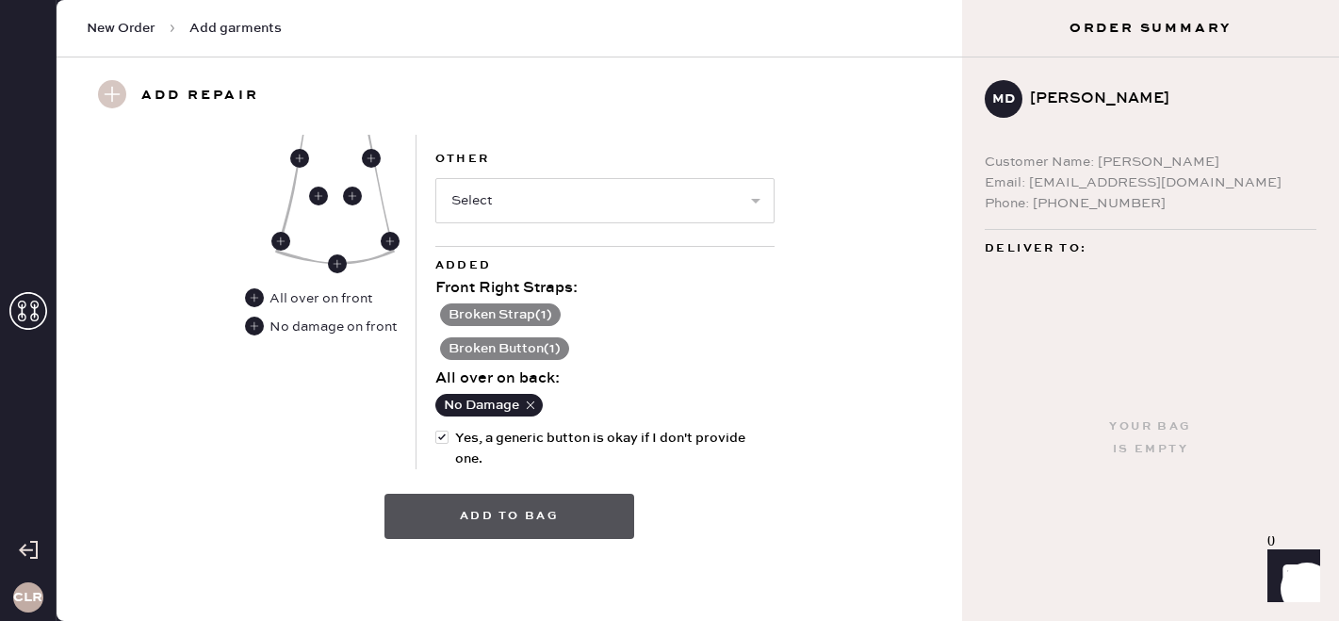
click at [571, 516] on button "Add to bag" at bounding box center [509, 516] width 250 height 45
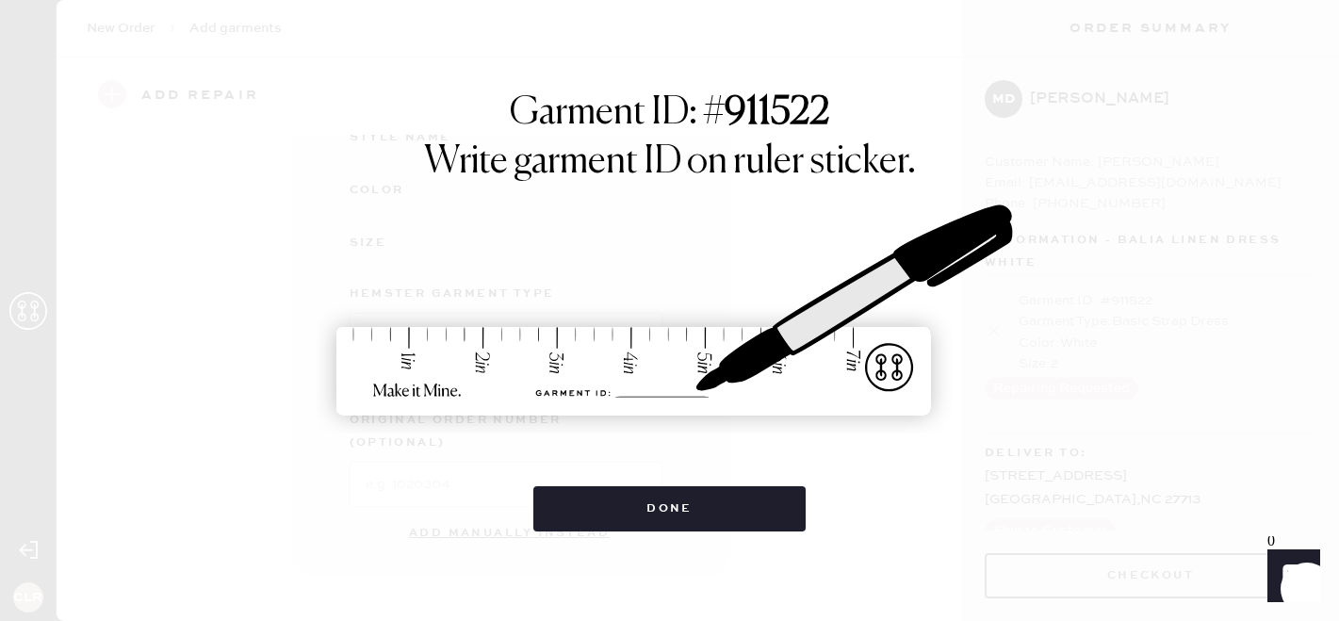
scroll to position [306, 0]
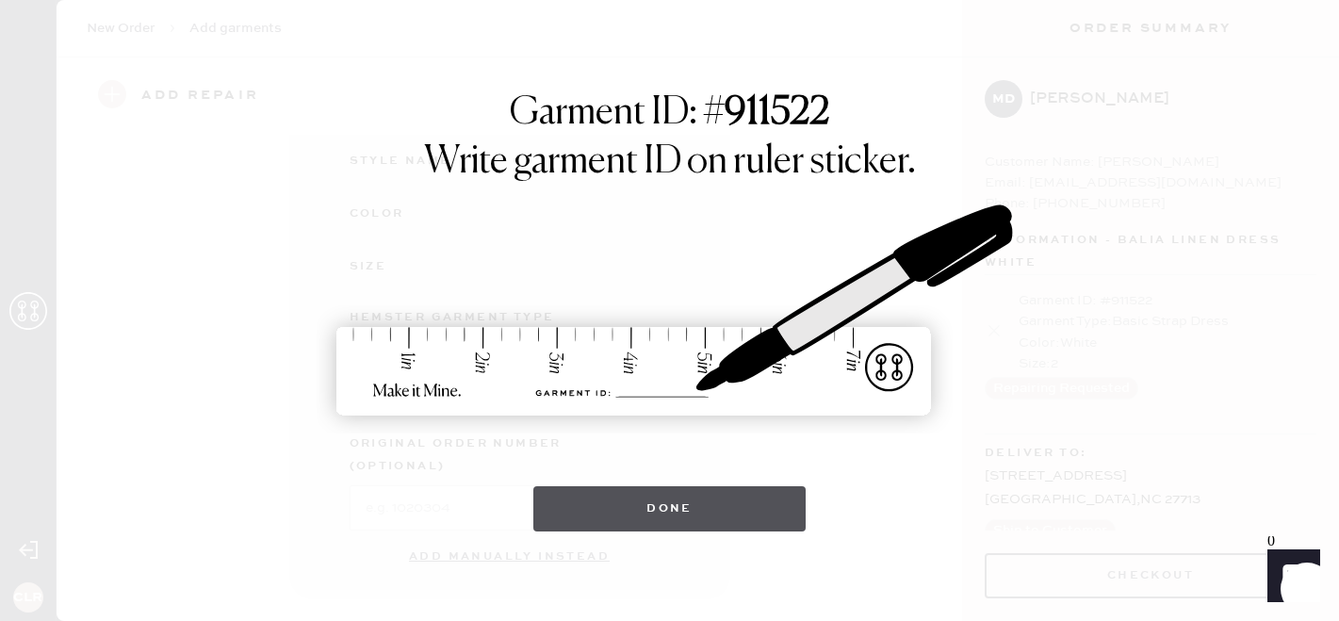
click at [673, 507] on button "Done" at bounding box center [669, 508] width 272 height 45
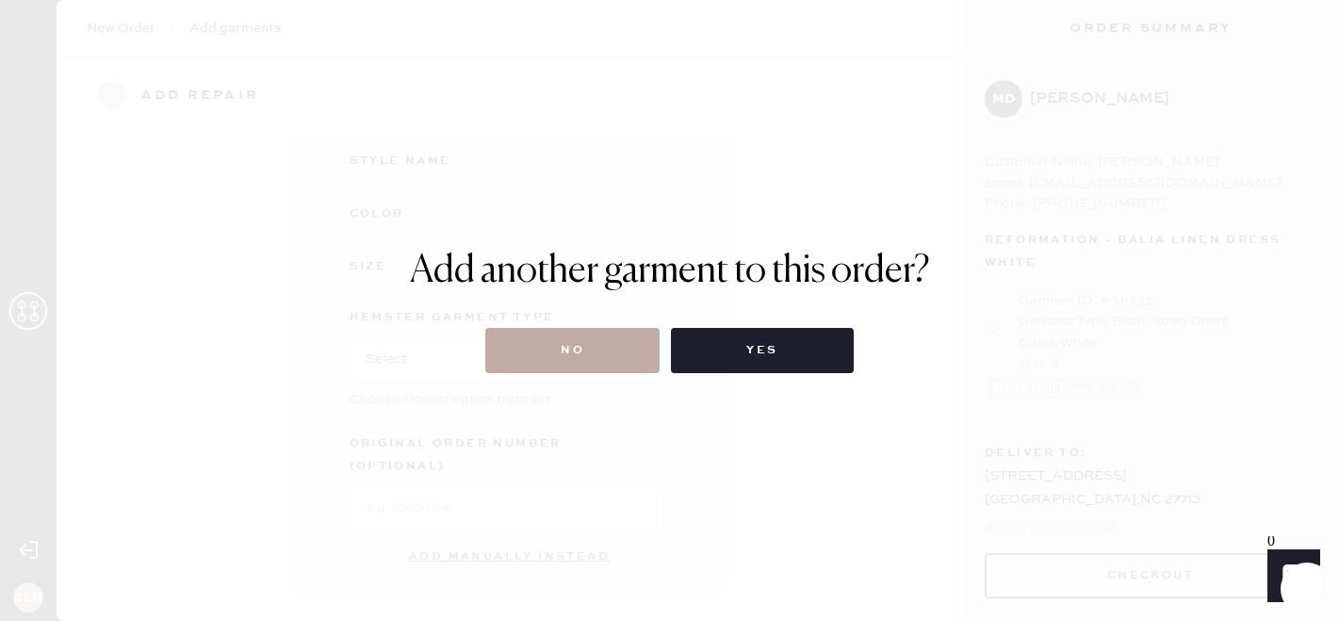
click at [593, 349] on button "No" at bounding box center [572, 350] width 174 height 45
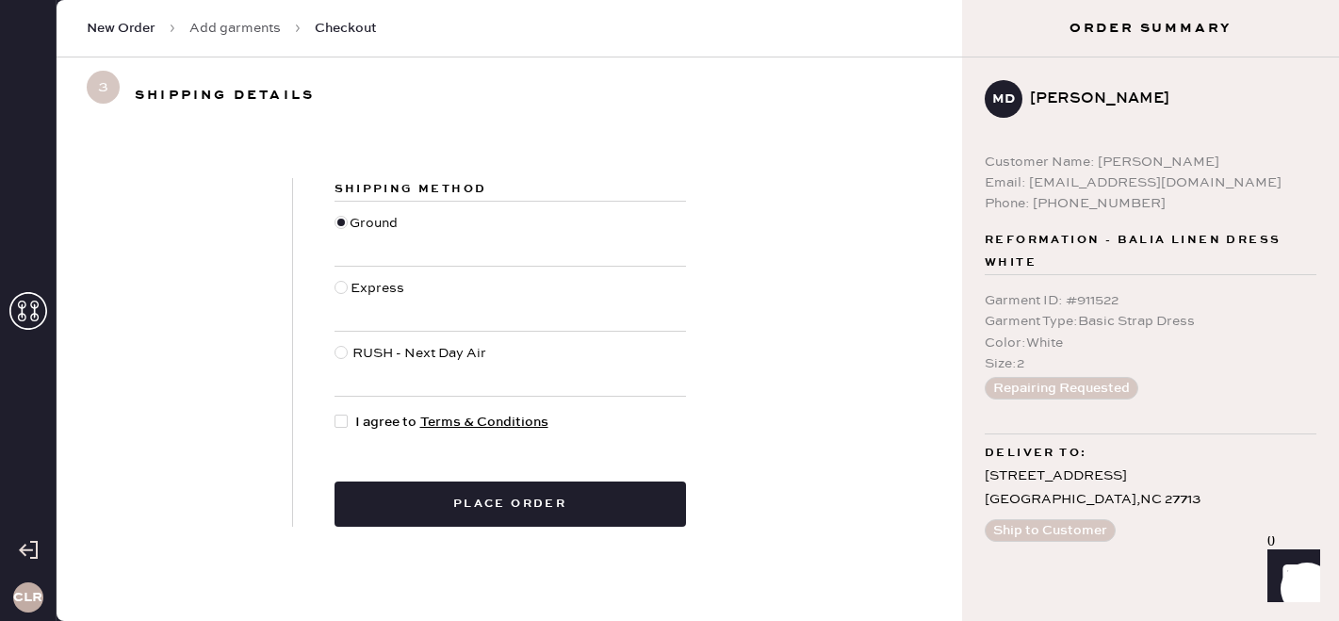
click at [343, 419] on div at bounding box center [340, 421] width 13 height 13
click at [335, 413] on input "I agree to Terms & Conditions" at bounding box center [334, 412] width 1 height 1
checkbox input "true"
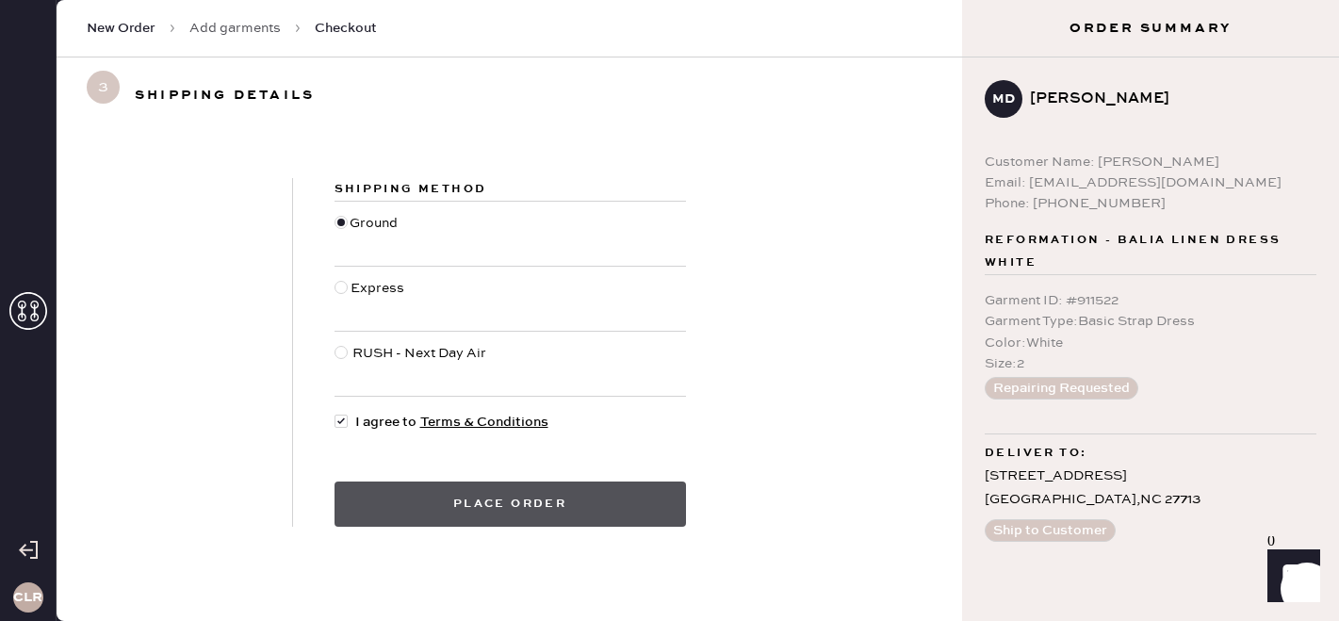
click at [442, 503] on button "Place order" at bounding box center [509, 503] width 351 height 45
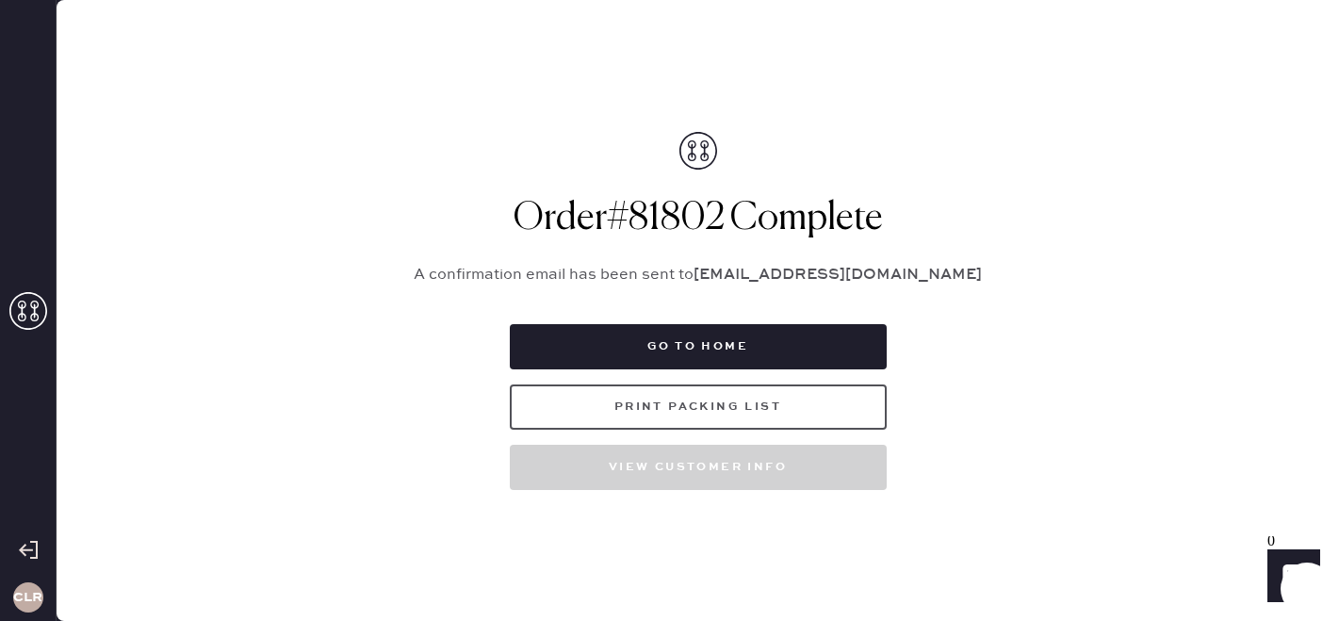
click at [761, 414] on button "Print Packing List" at bounding box center [698, 406] width 377 height 45
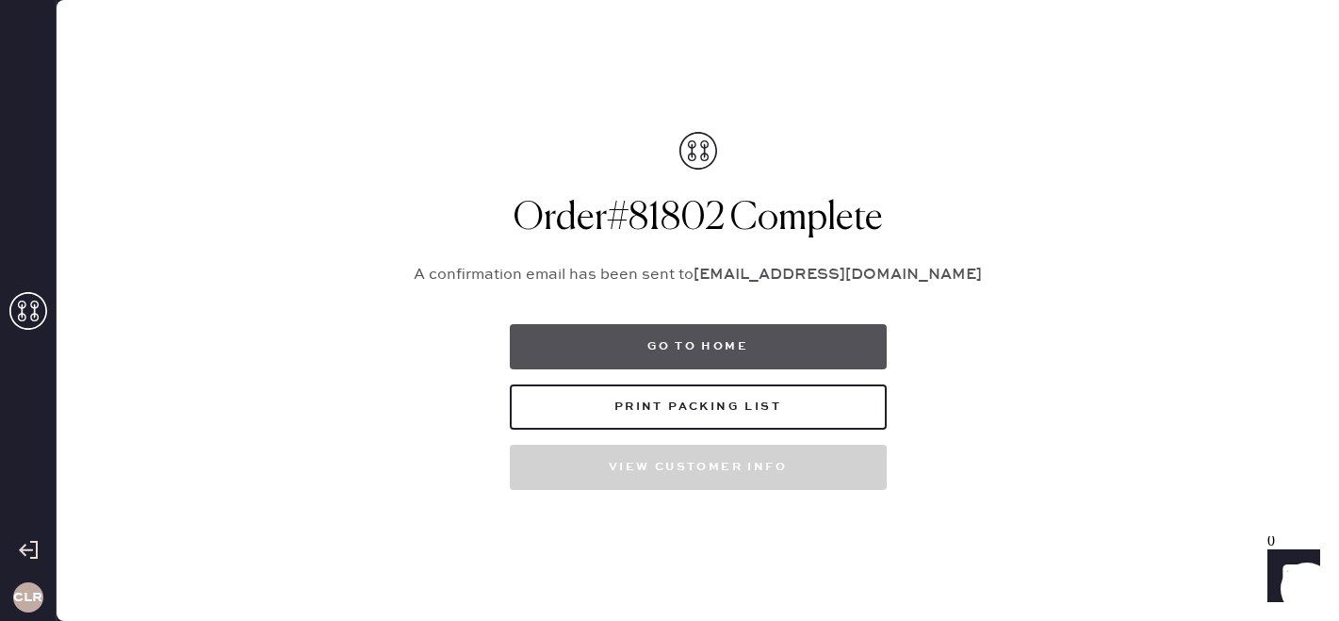
click at [700, 343] on button "Go to home" at bounding box center [698, 346] width 377 height 45
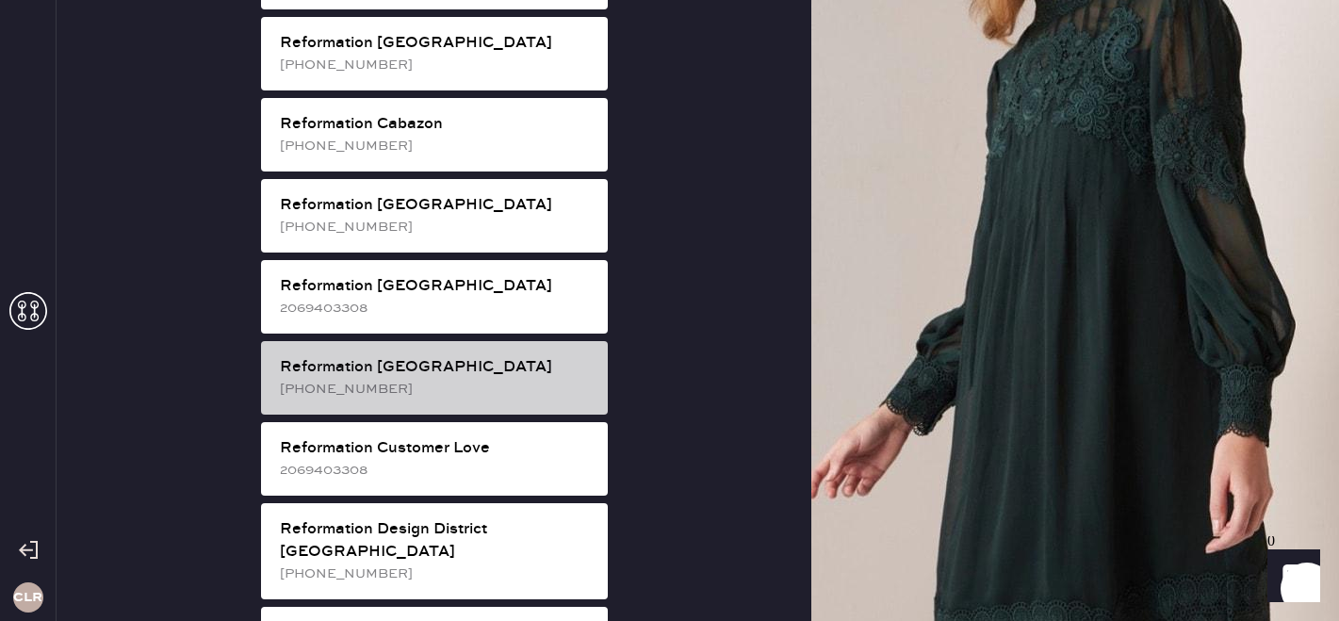
scroll to position [643, 0]
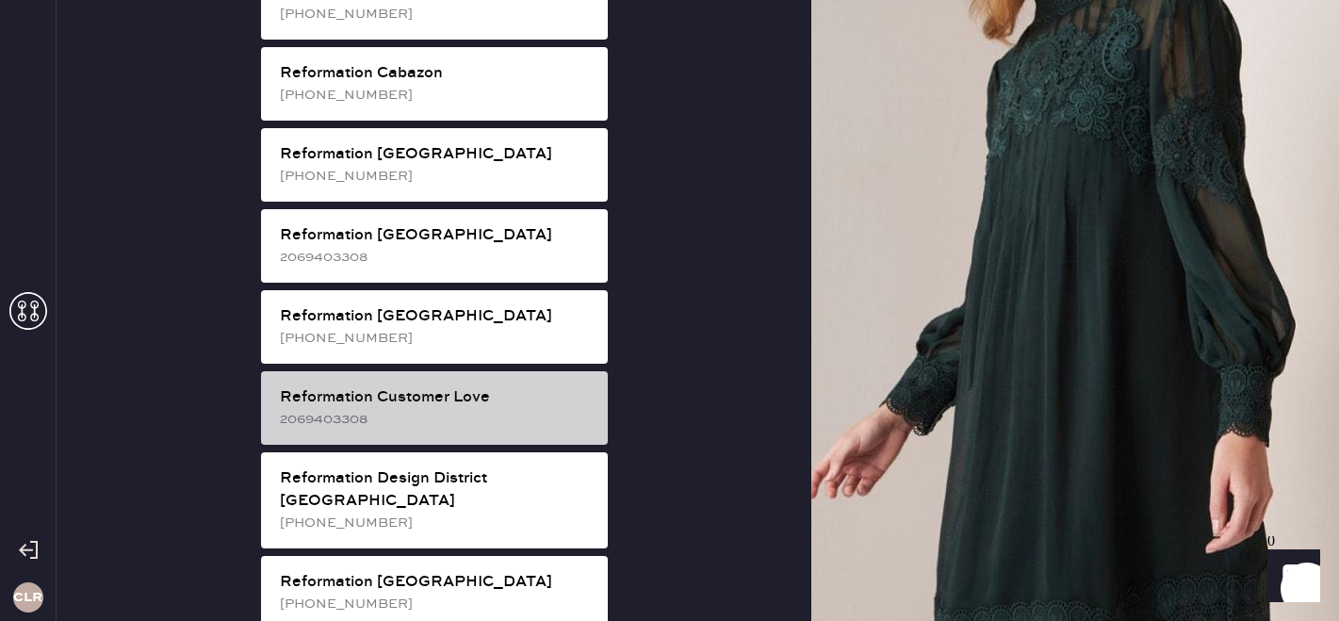
click at [432, 386] on div "Reformation Customer Love" at bounding box center [436, 397] width 313 height 23
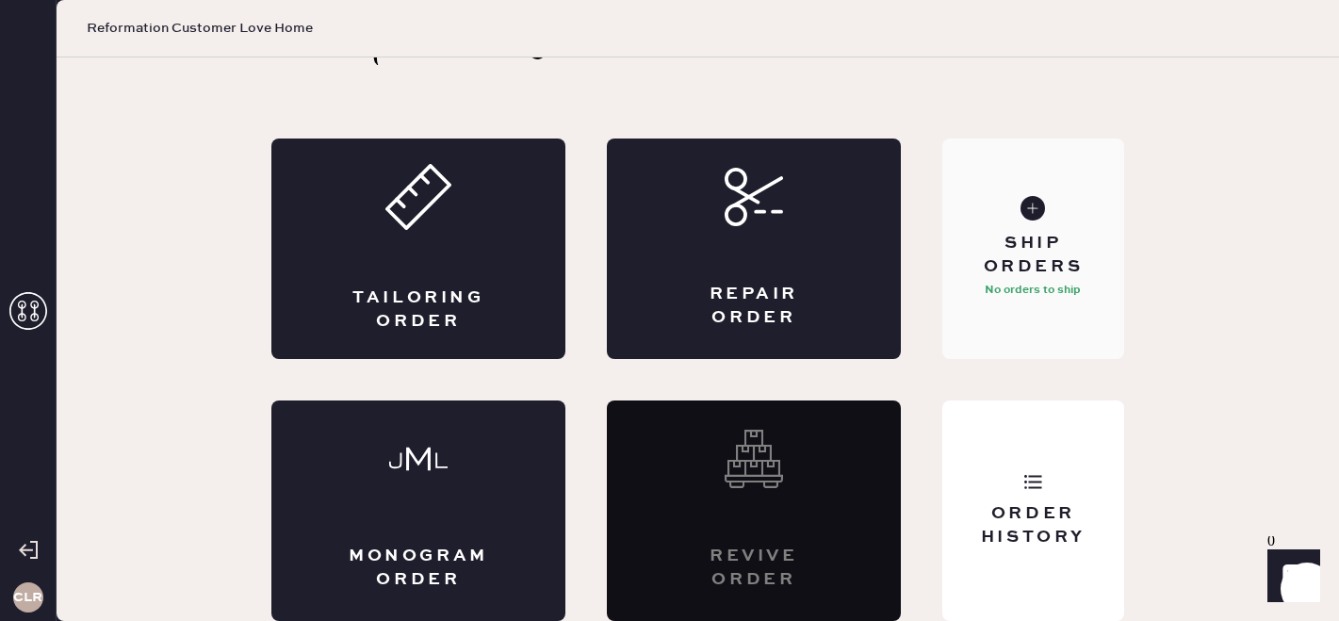
click at [1057, 312] on div "Ship Orders No orders to ship" at bounding box center [1033, 249] width 182 height 220
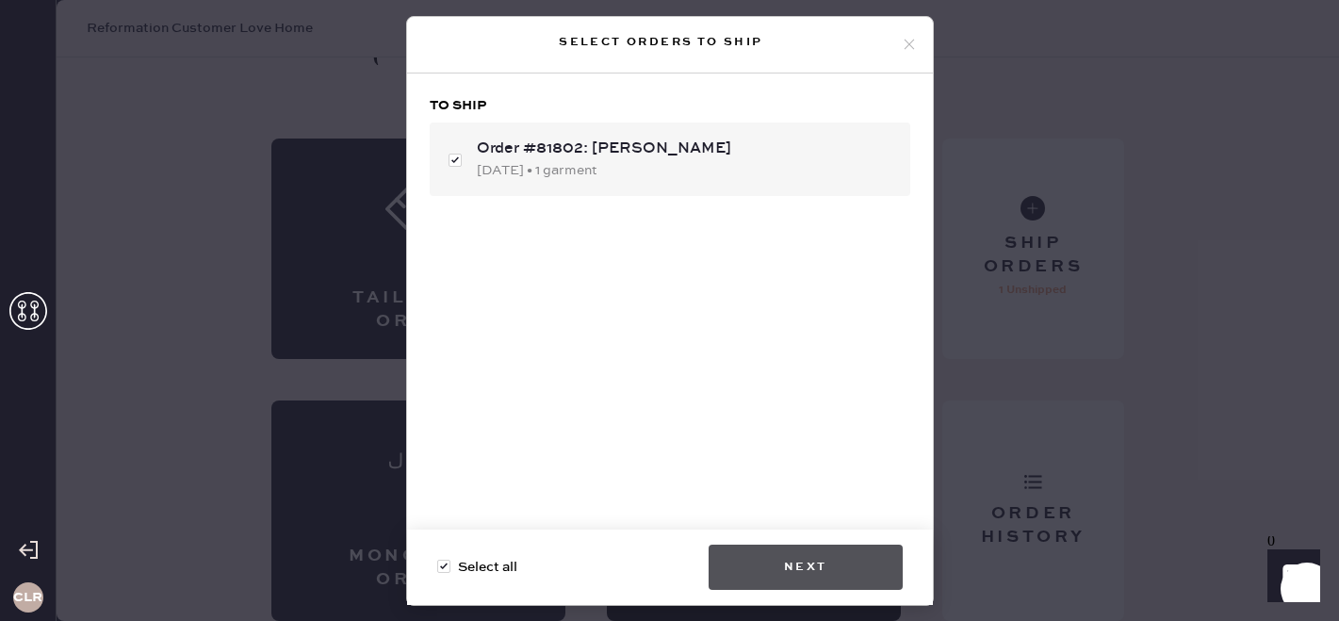
click at [793, 571] on button "Next" at bounding box center [806, 567] width 194 height 45
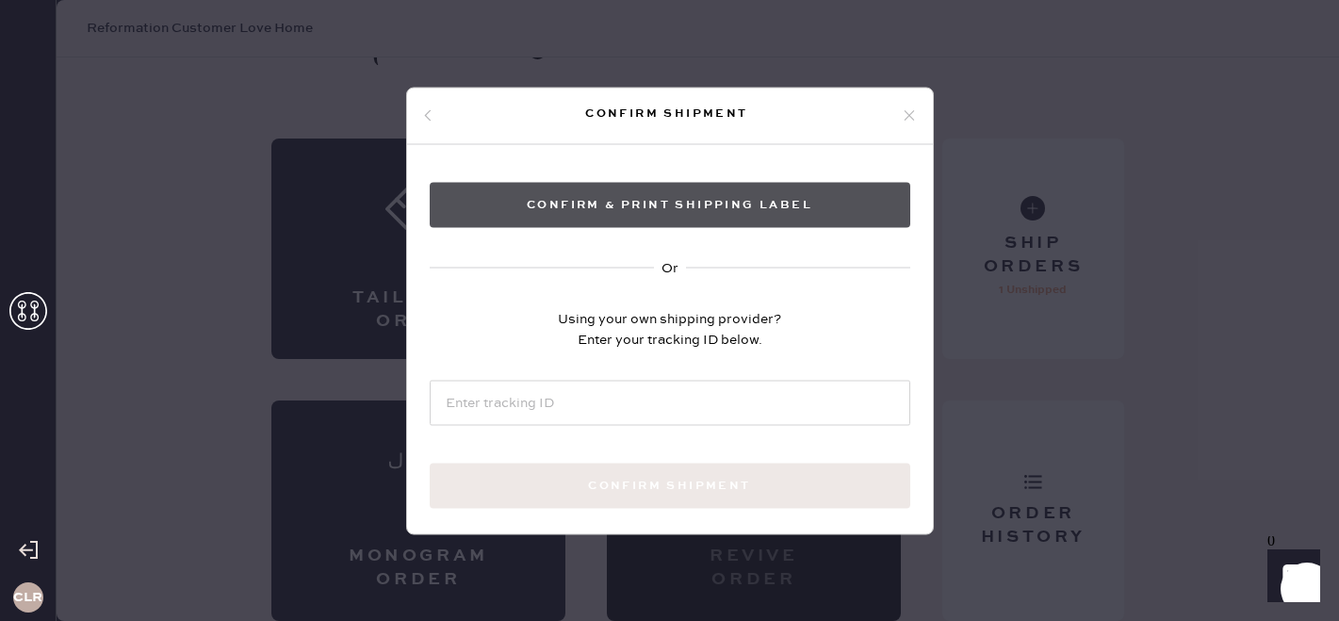
click at [638, 202] on button "Confirm & Print shipping label" at bounding box center [670, 204] width 481 height 45
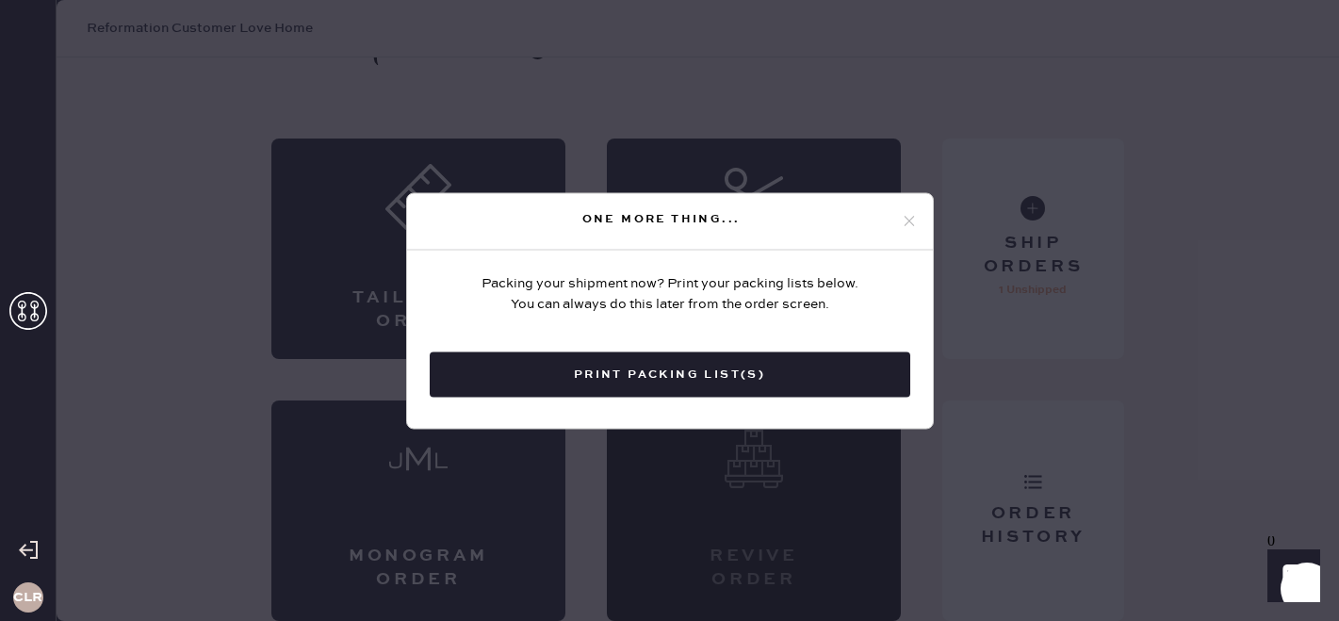
click at [905, 220] on icon at bounding box center [909, 221] width 17 height 17
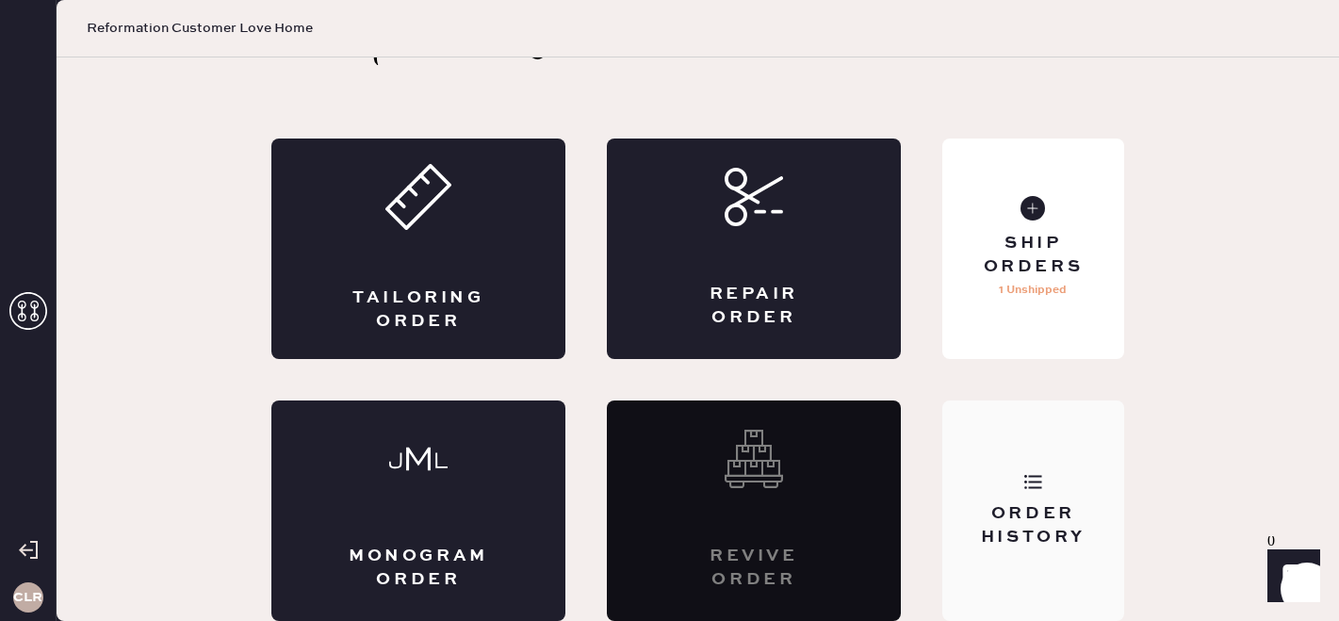
click at [1107, 508] on div "Order History" at bounding box center [1033, 525] width 152 height 47
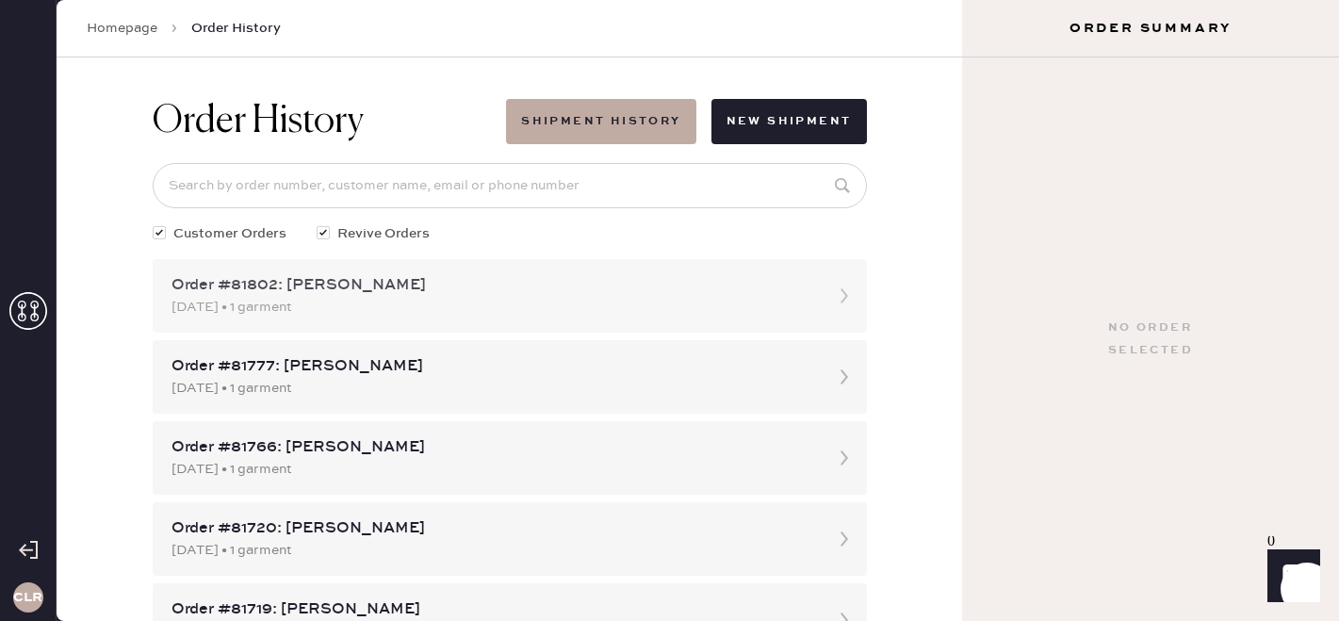
click at [567, 290] on div "Order #81802: [PERSON_NAME]" at bounding box center [492, 285] width 643 height 23
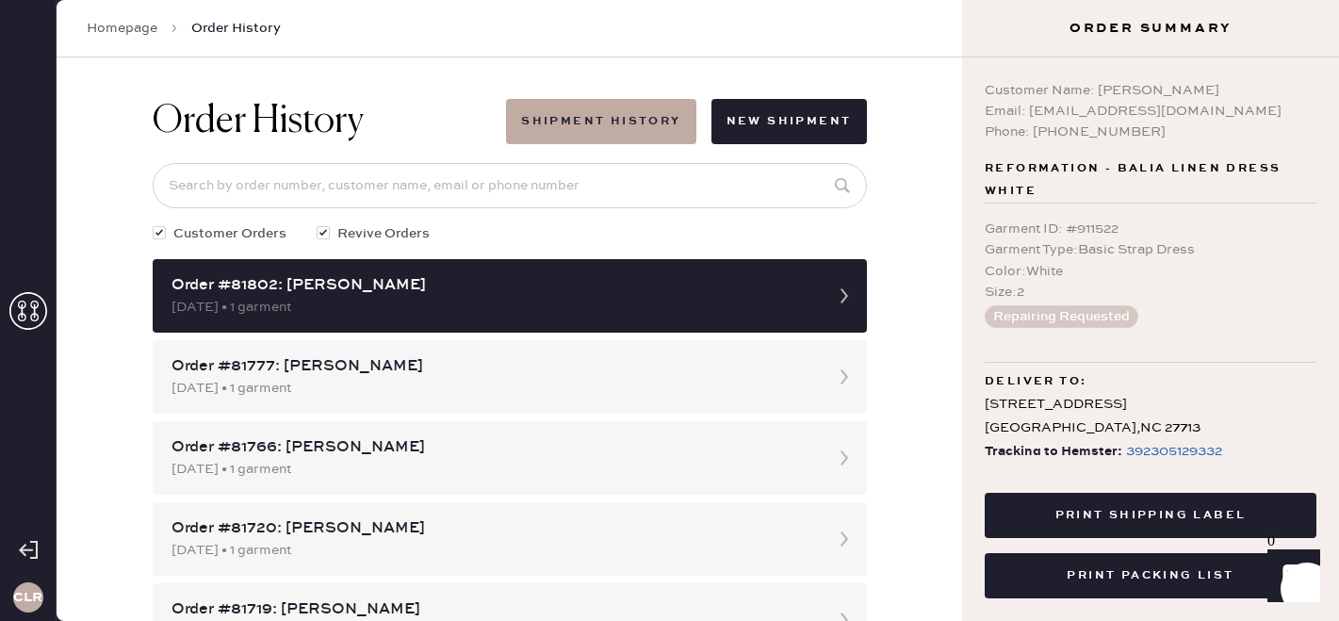
scroll to position [61, 0]
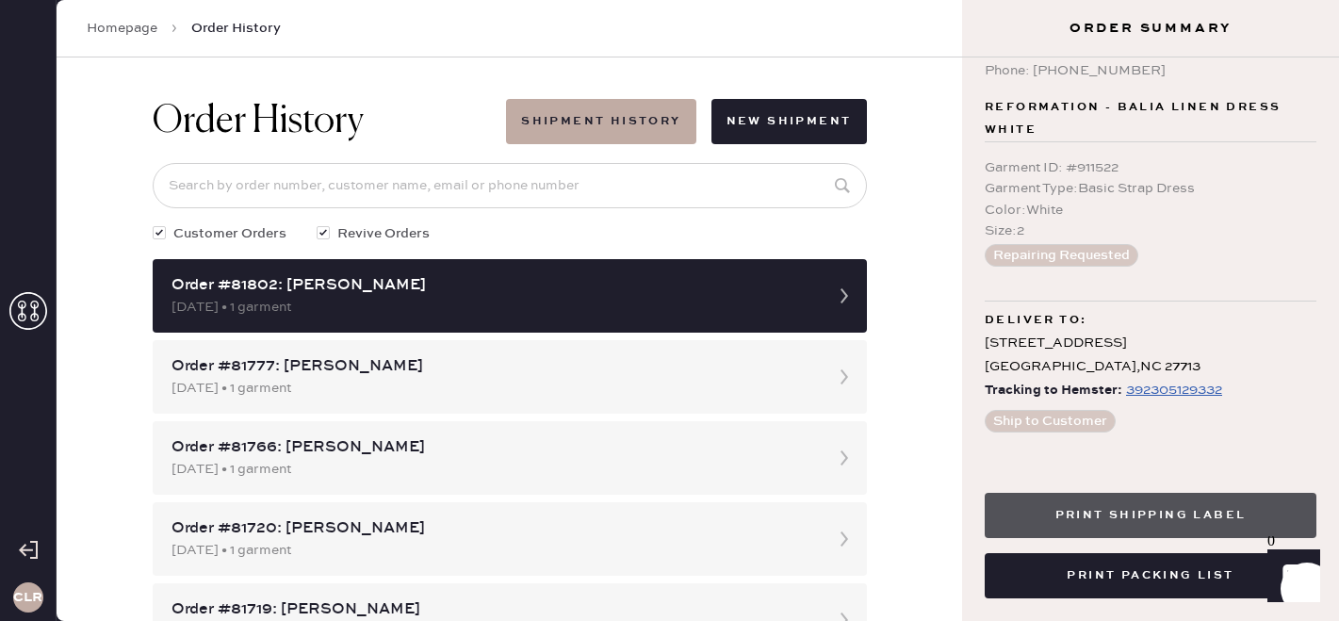
click at [1125, 518] on button "Print Shipping Label" at bounding box center [1151, 515] width 332 height 45
